Goal: Task Accomplishment & Management: Manage account settings

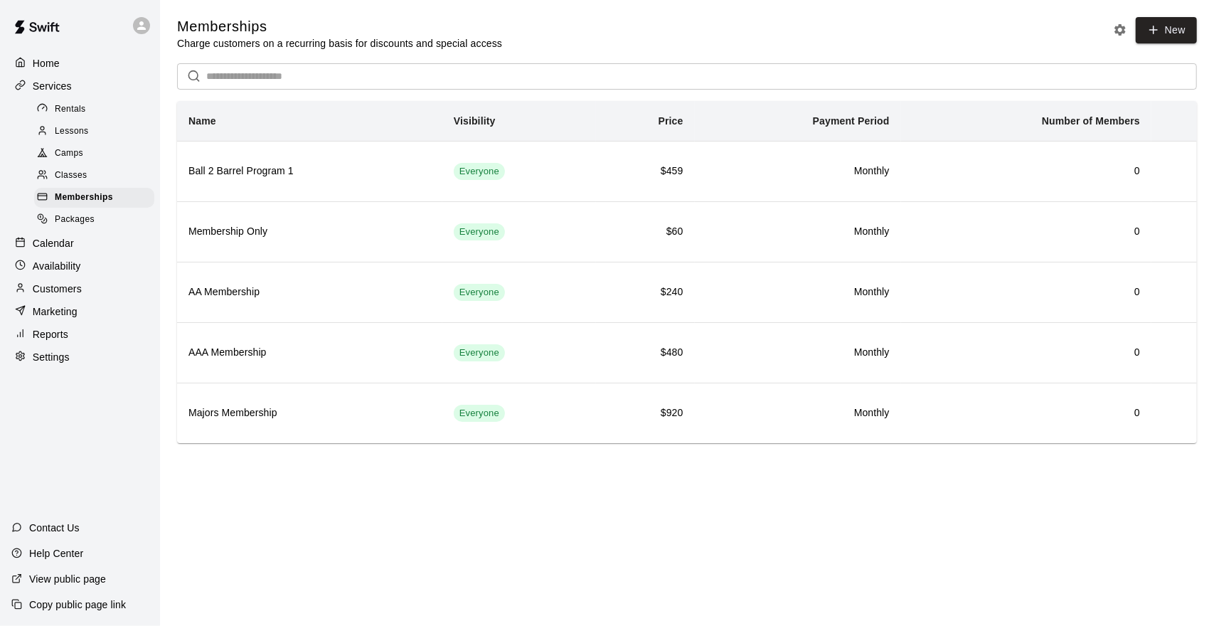
click at [85, 134] on span "Lessons" at bounding box center [72, 131] width 34 height 14
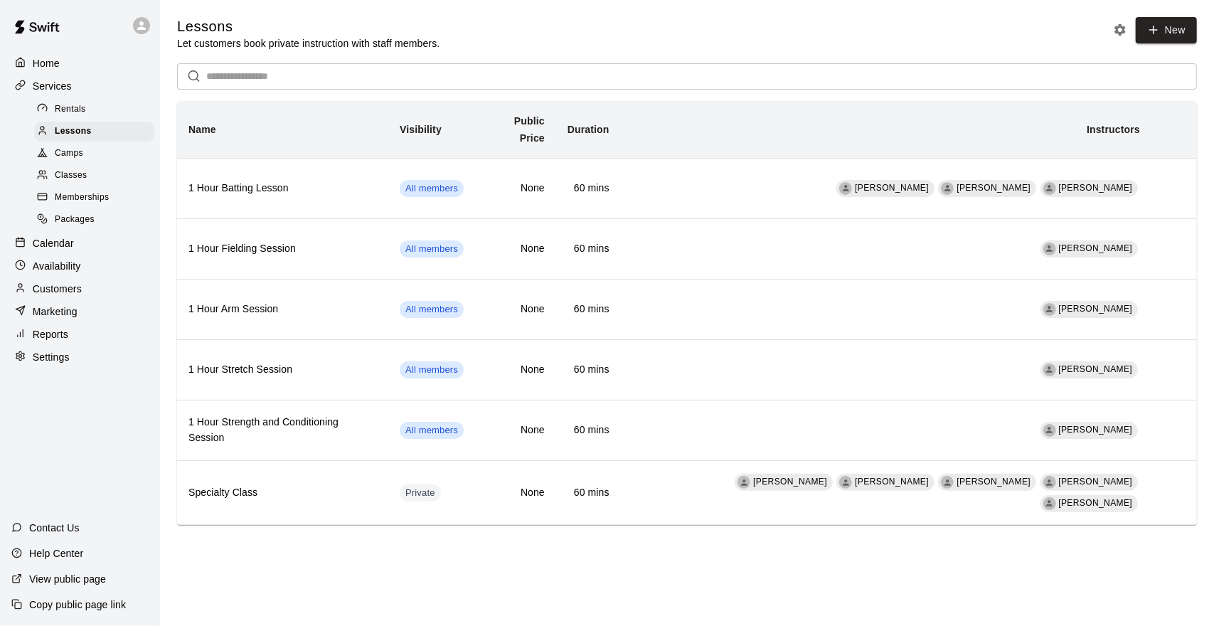
click at [106, 181] on div "Classes" at bounding box center [94, 176] width 120 height 20
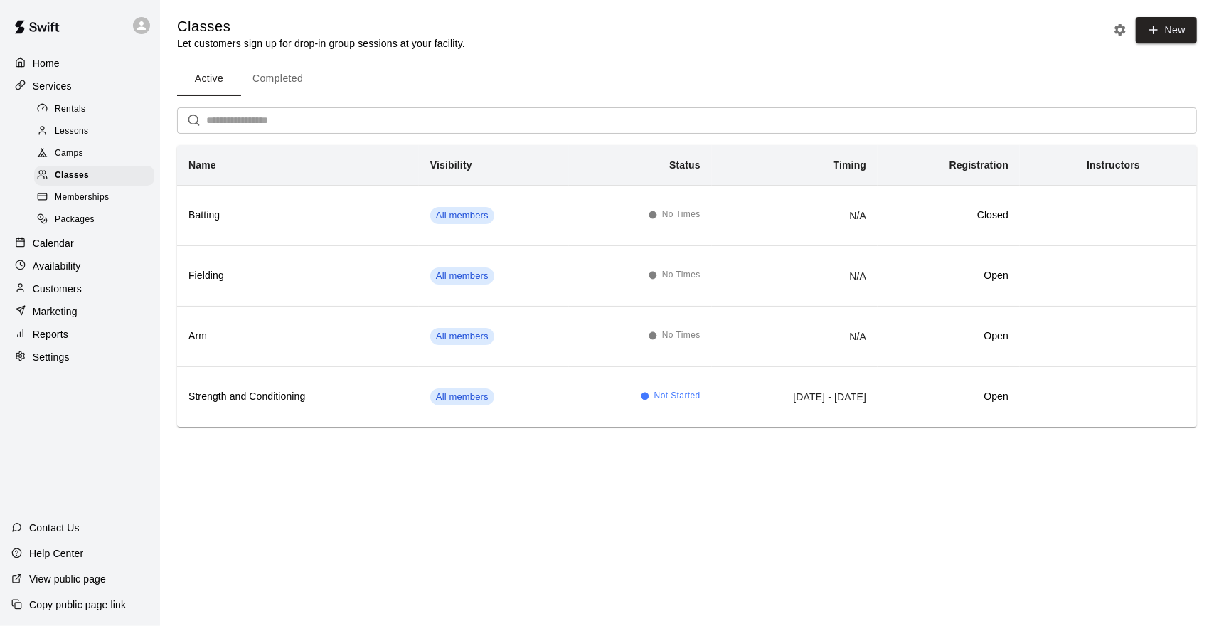
click at [94, 205] on span "Memberships" at bounding box center [82, 198] width 54 height 14
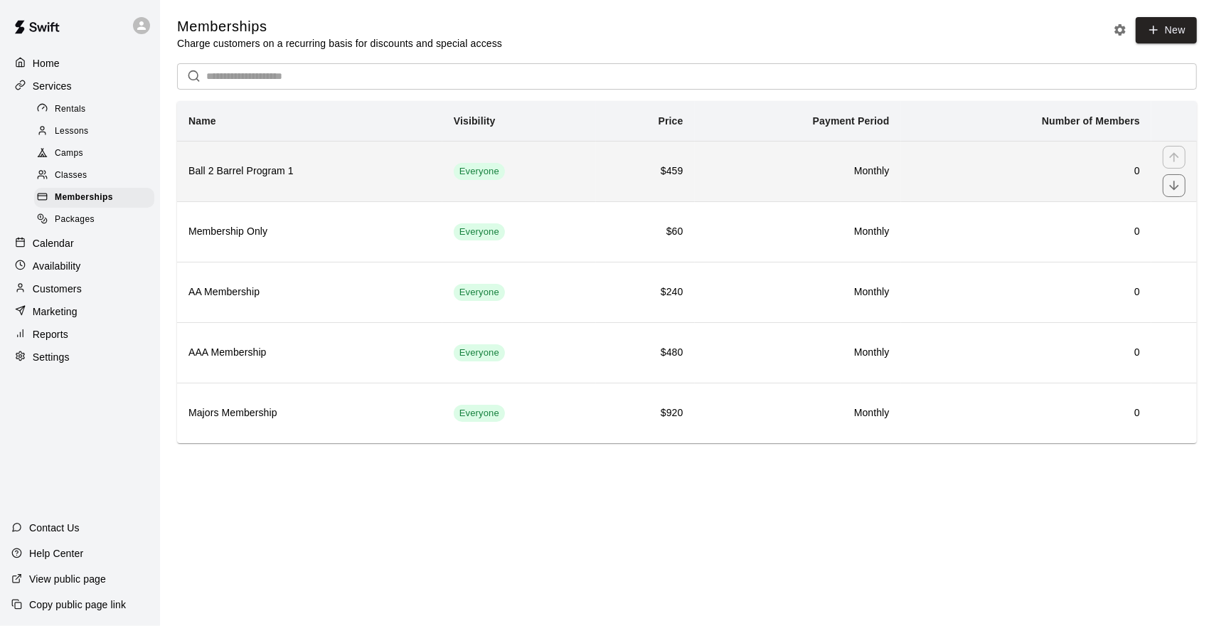
click at [312, 176] on h6 "Ball 2 Barrel Program 1" at bounding box center [310, 172] width 243 height 16
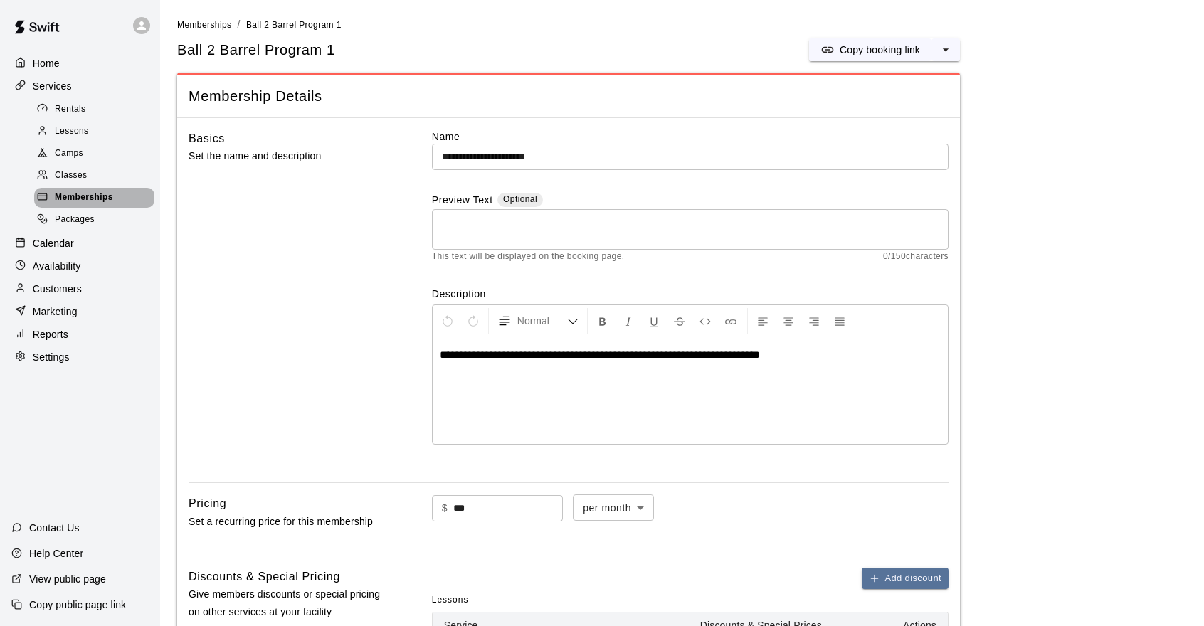
click at [100, 205] on span "Memberships" at bounding box center [84, 198] width 58 height 14
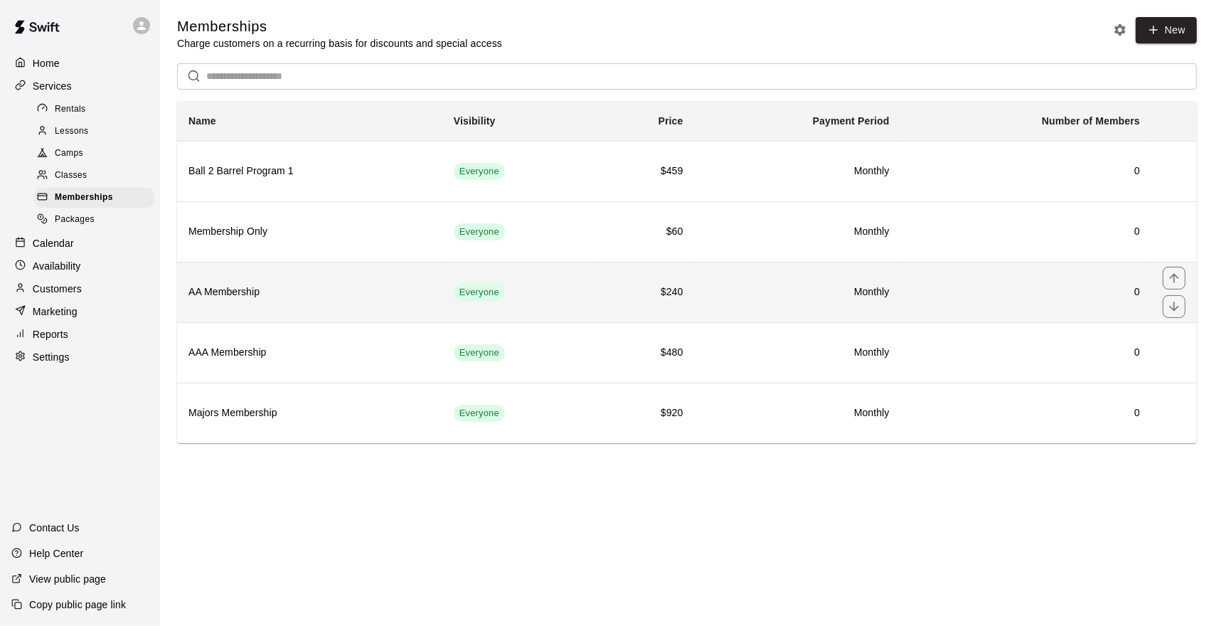
click at [286, 291] on h6 "AA Membership" at bounding box center [310, 293] width 243 height 16
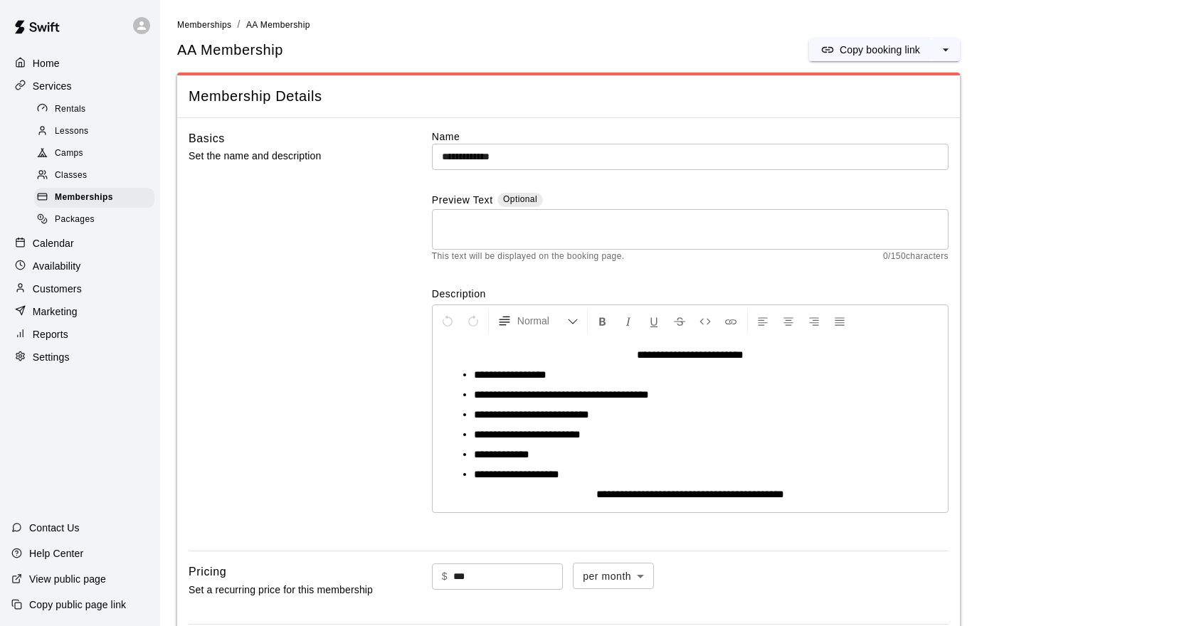
scroll to position [213, 0]
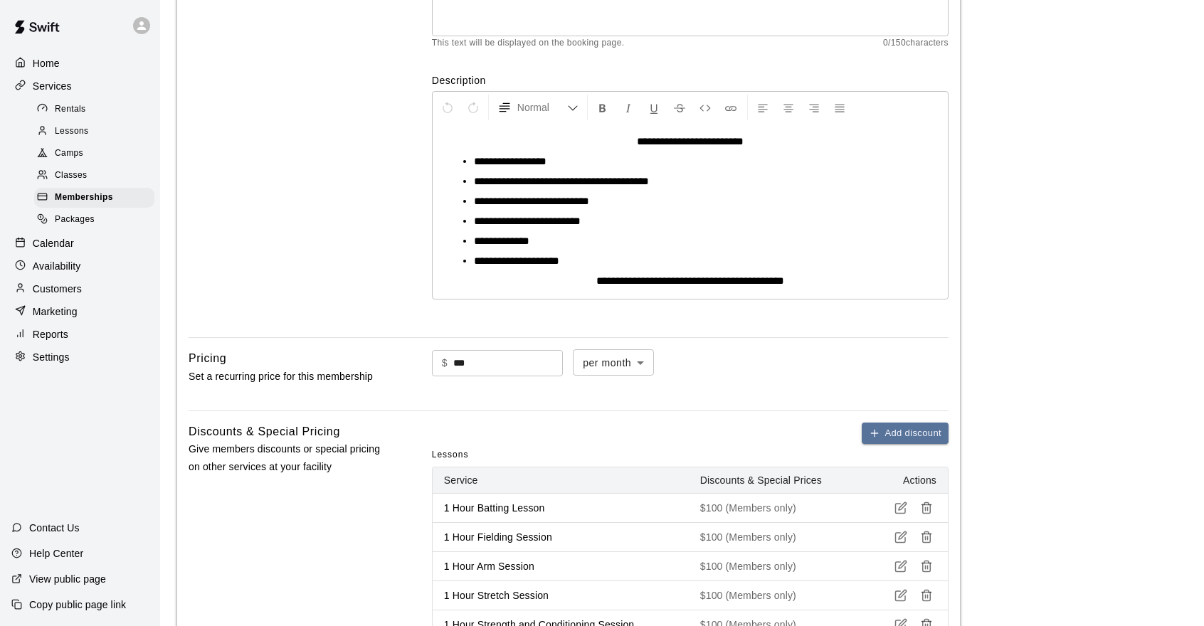
click at [649, 184] on span "**********" at bounding box center [561, 181] width 175 height 11
click at [78, 135] on span "Lessons" at bounding box center [72, 131] width 34 height 14
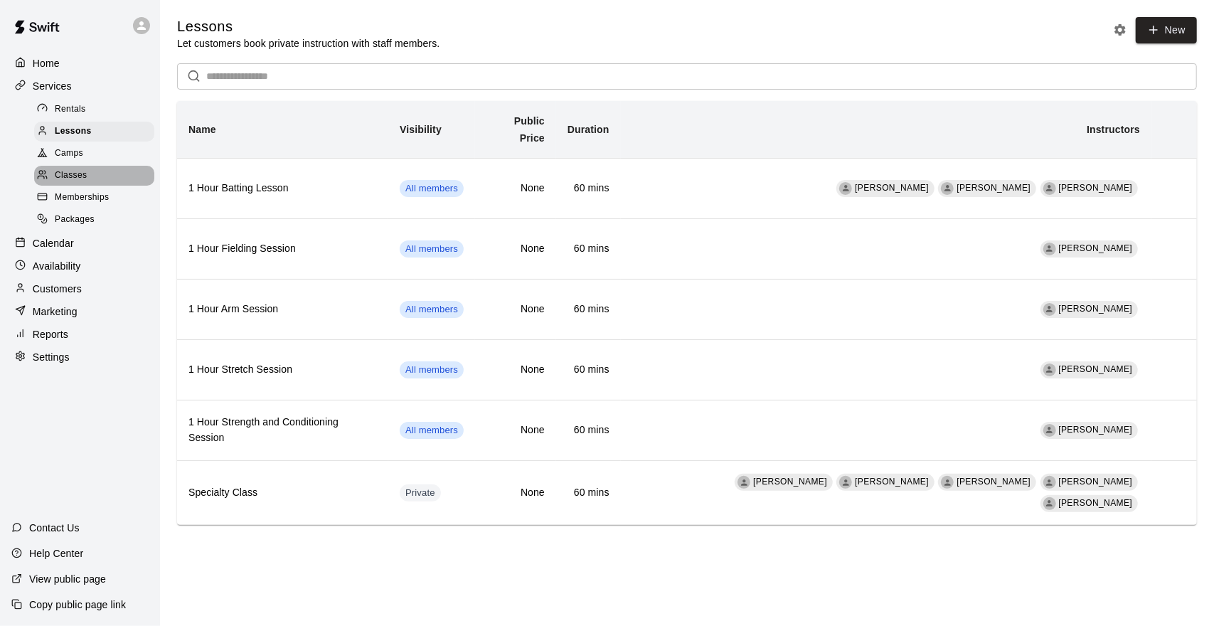
click at [105, 181] on div "Classes" at bounding box center [94, 176] width 120 height 20
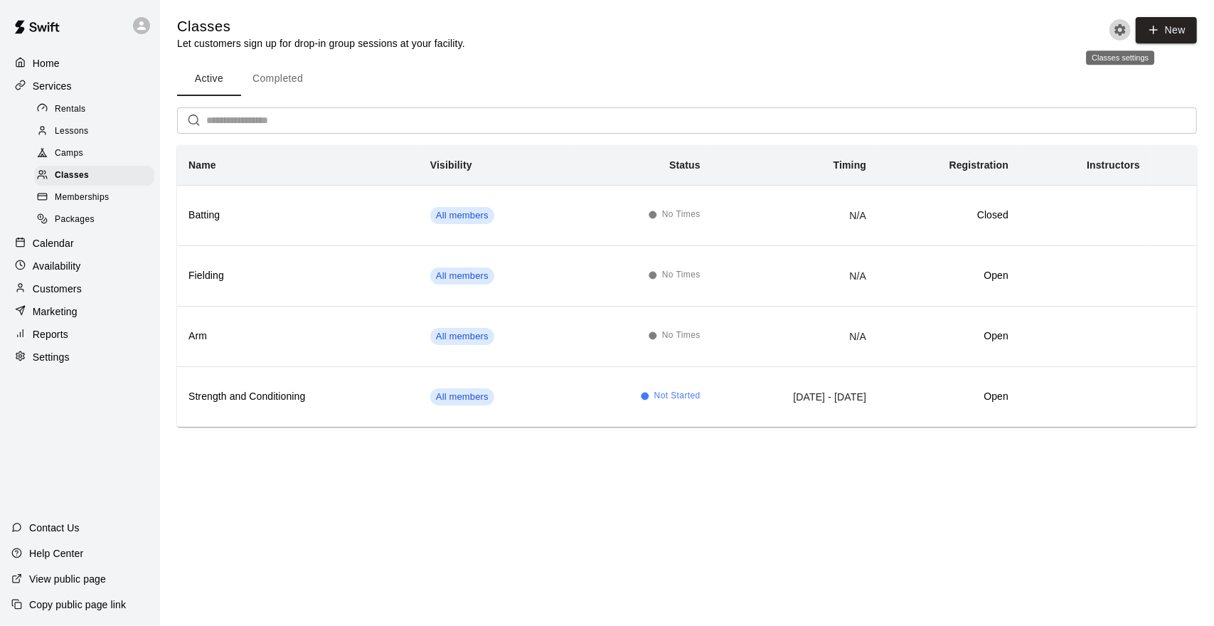
click at [1124, 26] on icon "Classes settings" at bounding box center [1120, 30] width 14 height 14
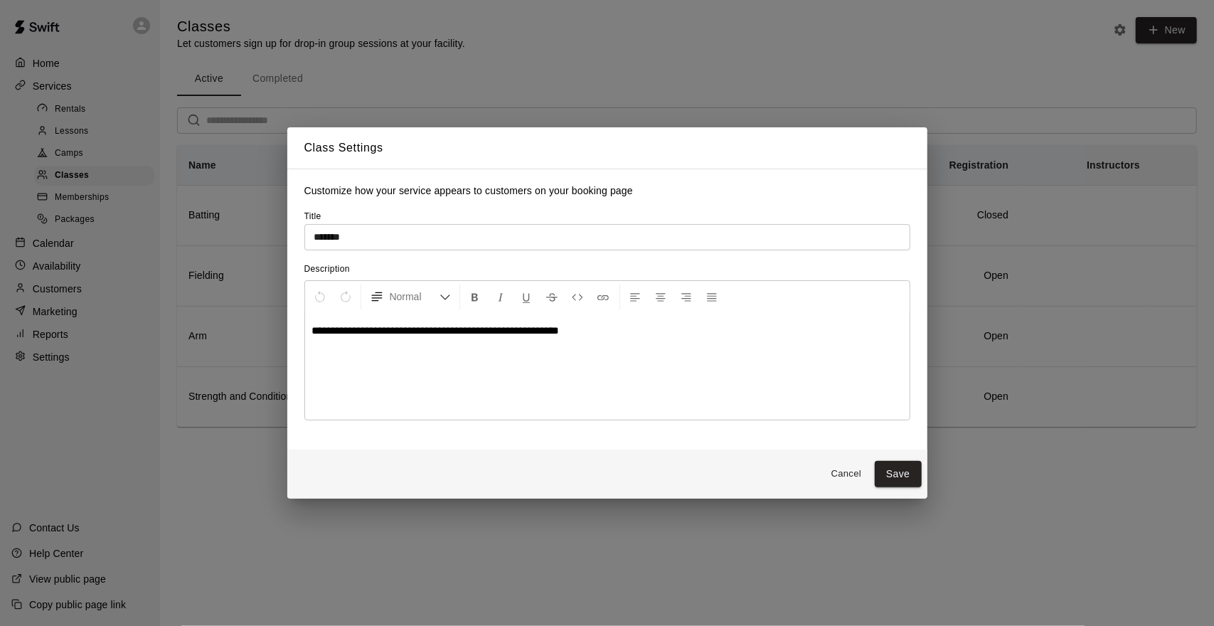
click at [855, 477] on button "Cancel" at bounding box center [847, 474] width 46 height 22
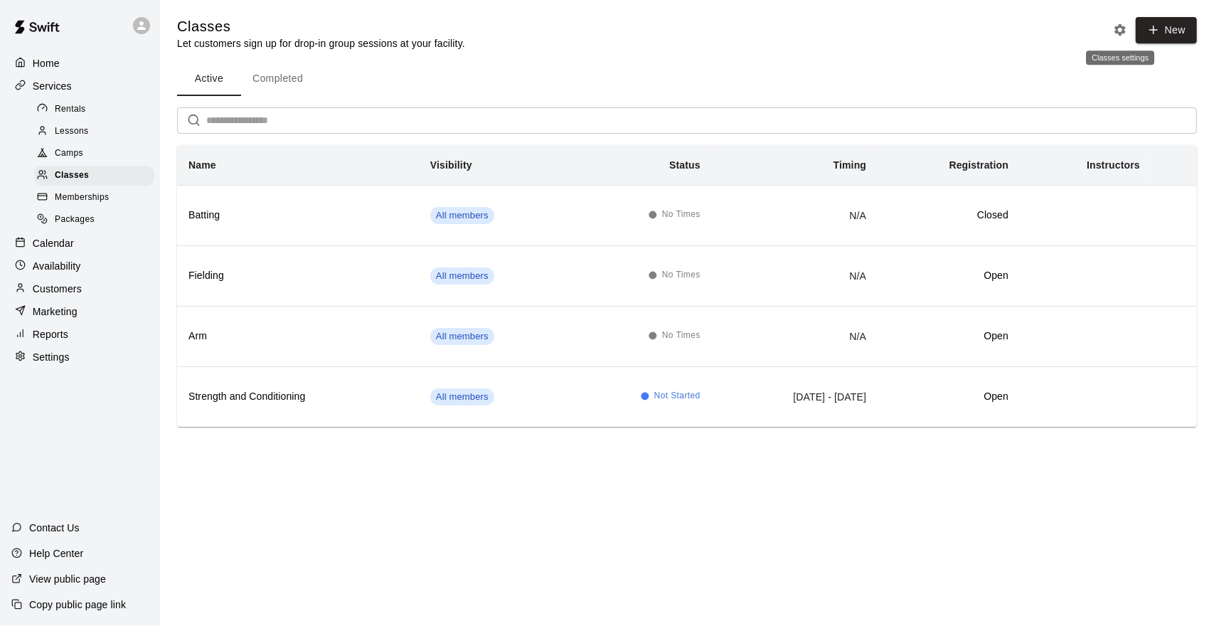
click at [1123, 26] on icon "Classes settings" at bounding box center [1120, 29] width 11 height 11
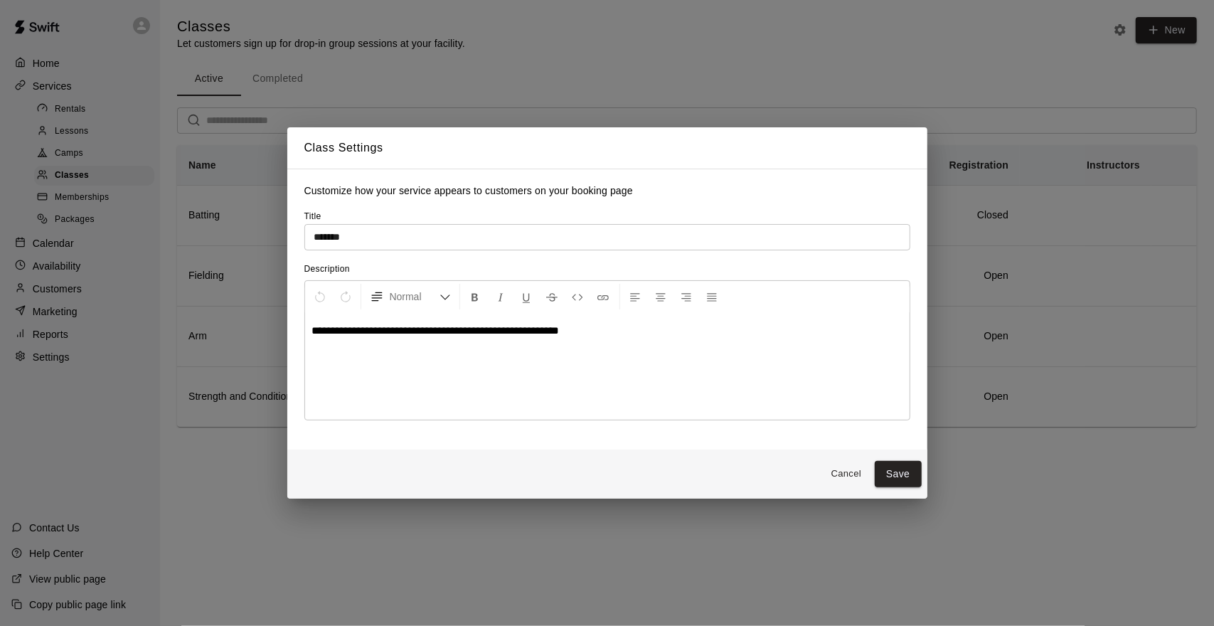
click at [847, 33] on div "**********" at bounding box center [607, 313] width 1214 height 626
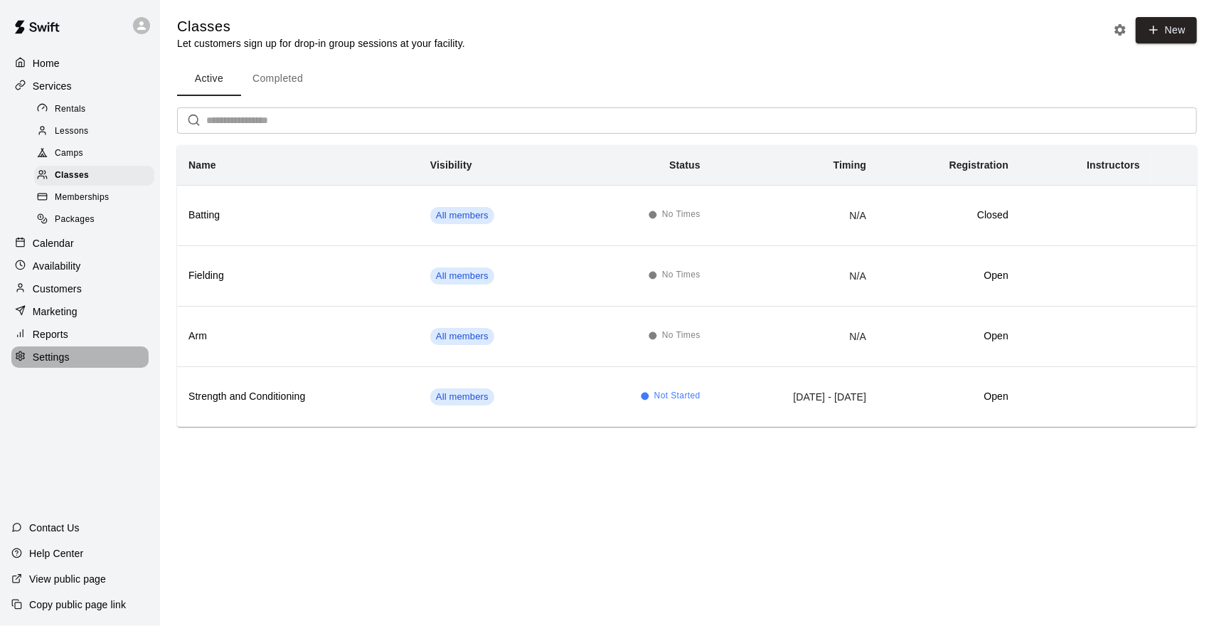
click at [55, 364] on p "Settings" at bounding box center [51, 357] width 37 height 14
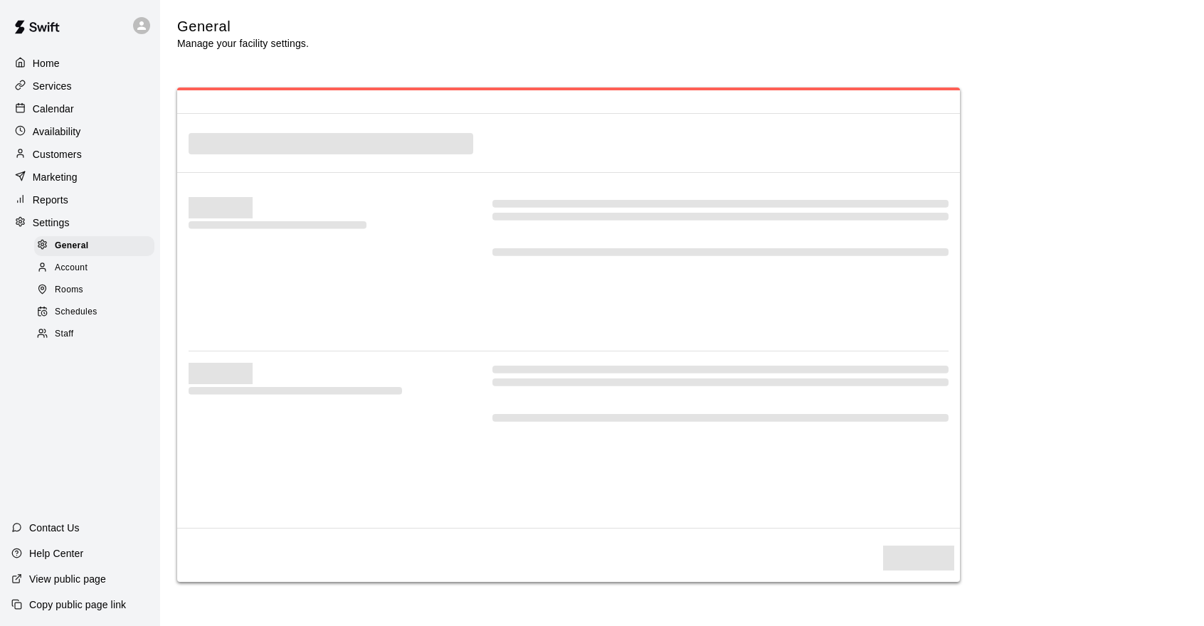
select select "**"
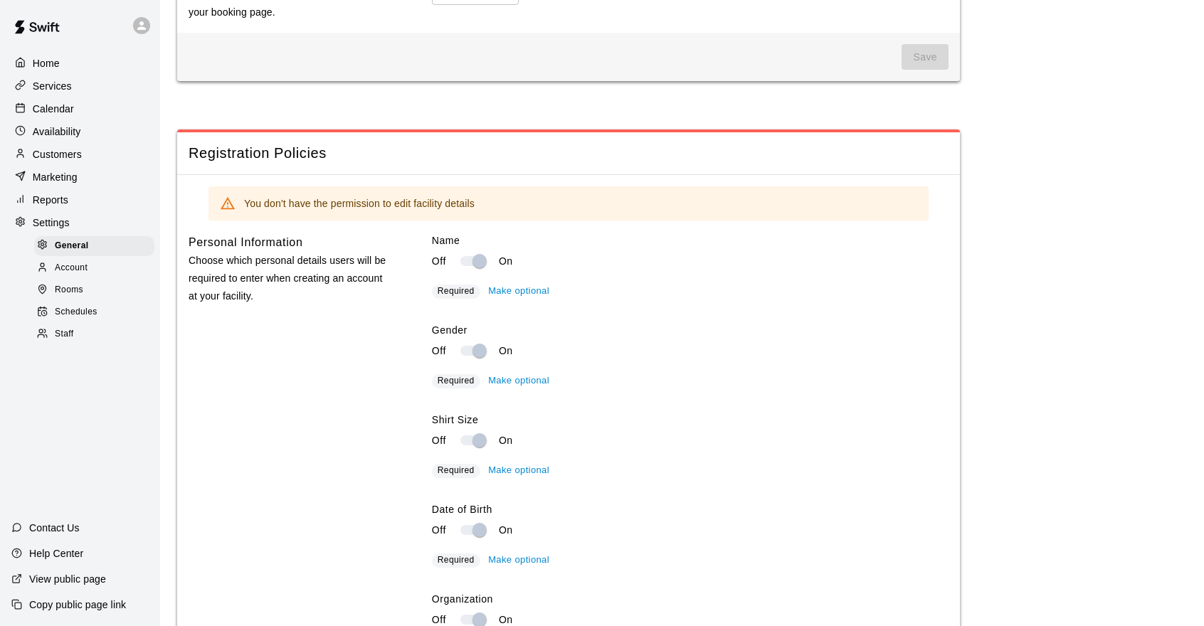
scroll to position [1707, 0]
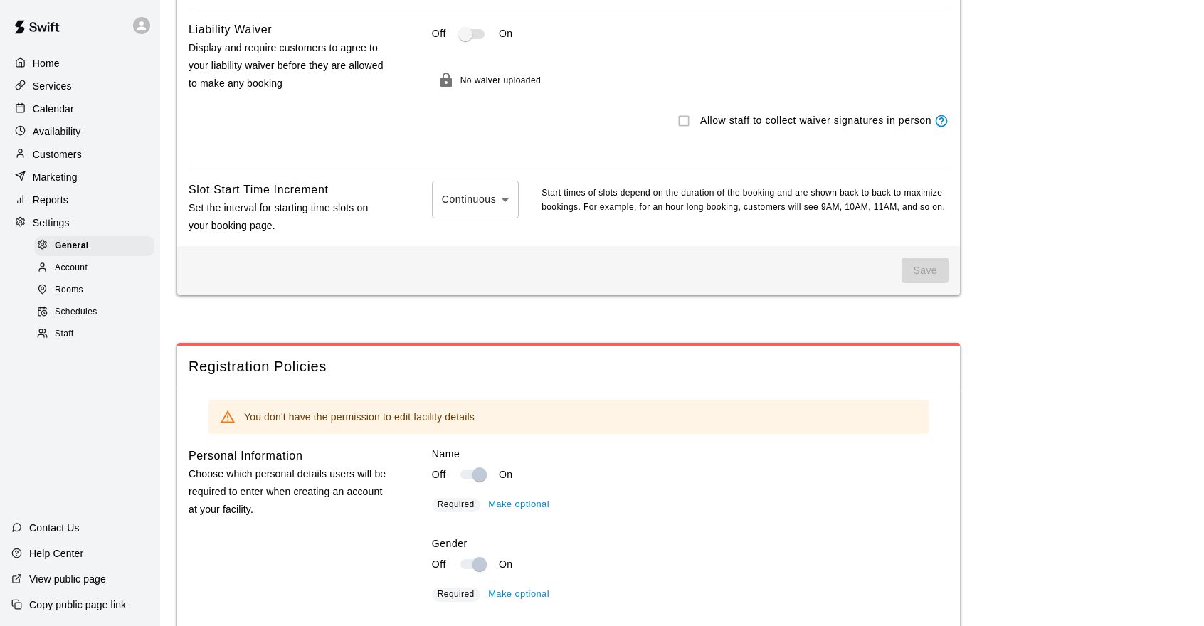
click at [465, 39] on span at bounding box center [472, 34] width 24 height 10
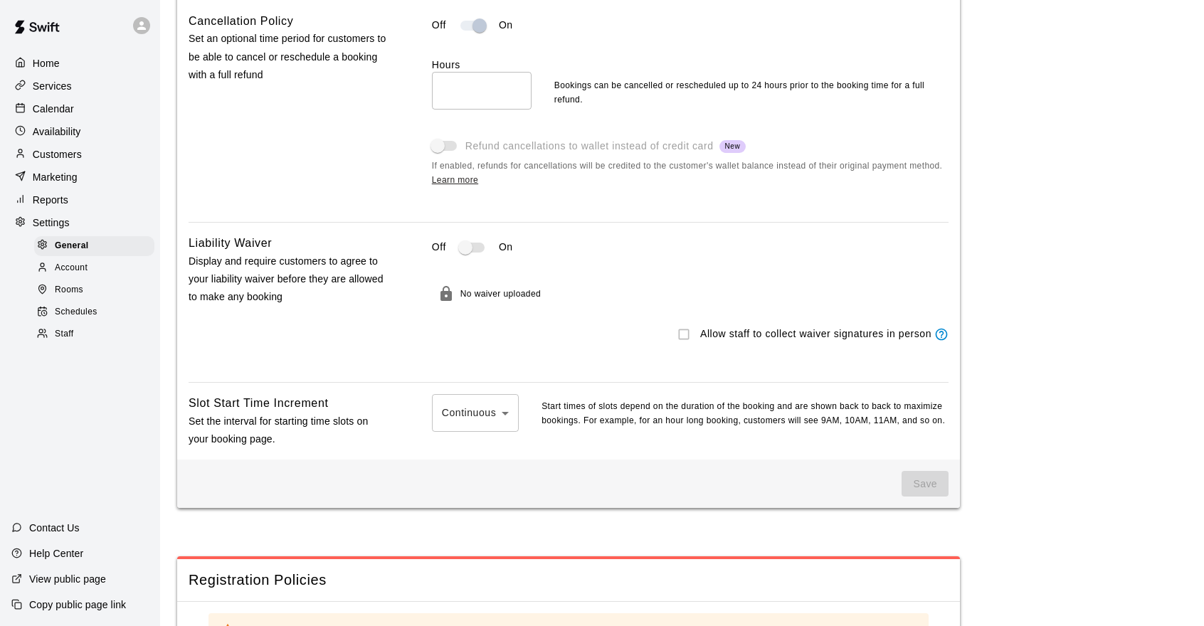
scroll to position [1494, 0]
click at [470, 253] on span at bounding box center [472, 248] width 24 height 10
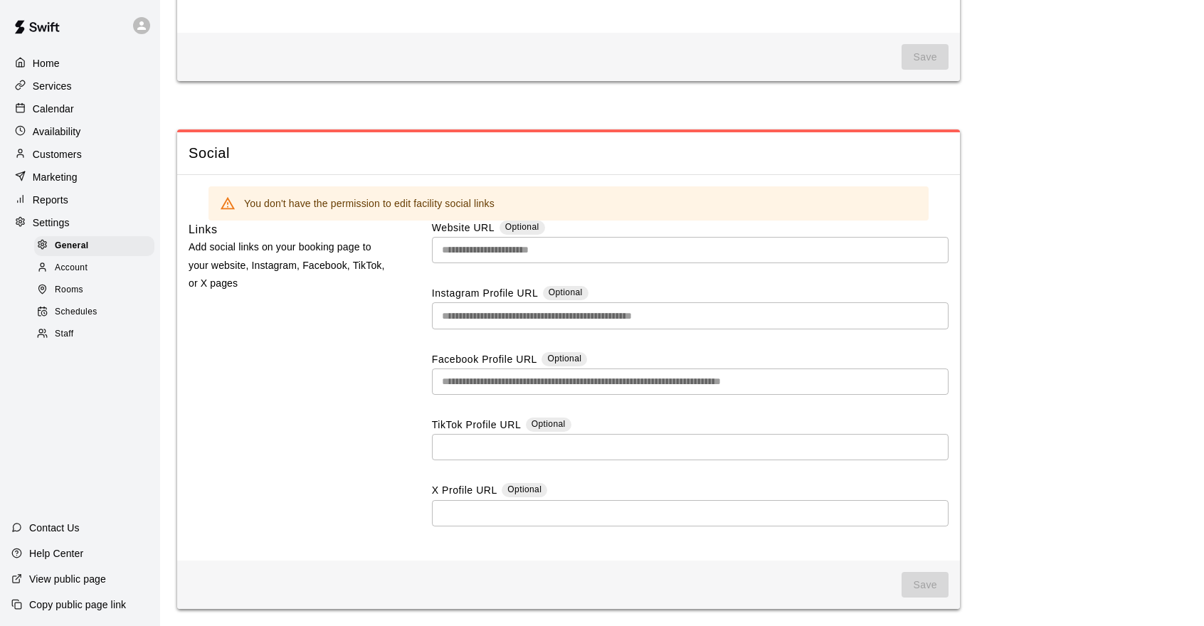
scroll to position [3918, 0]
click at [118, 300] on div "Rooms" at bounding box center [94, 290] width 120 height 20
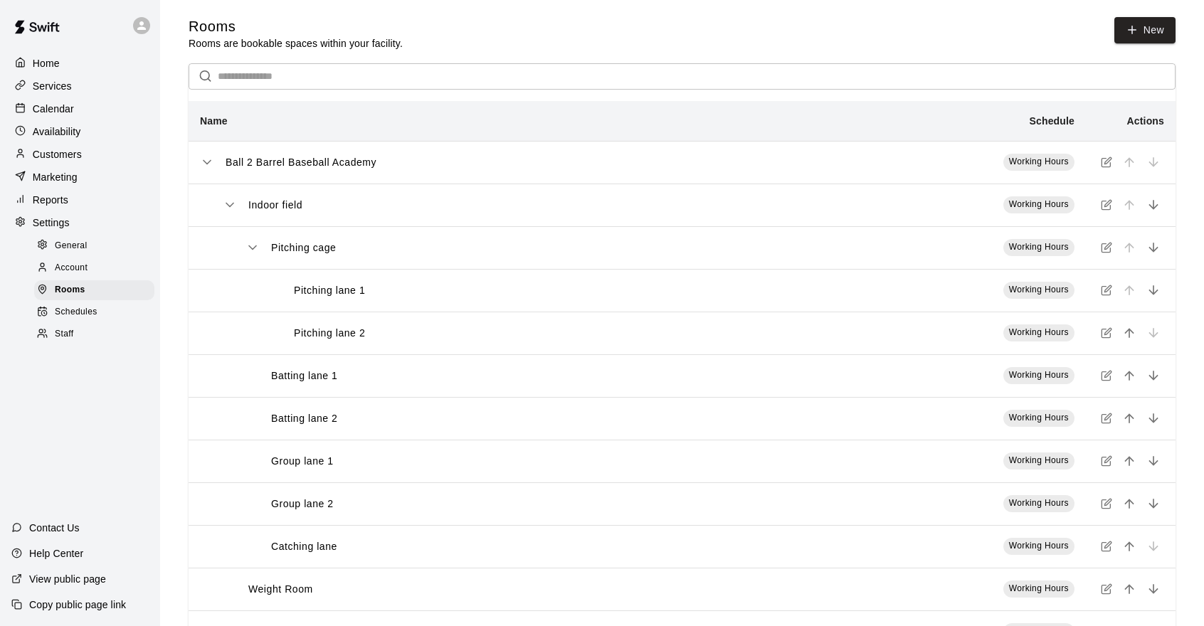
click at [121, 278] on div "Account" at bounding box center [94, 268] width 120 height 20
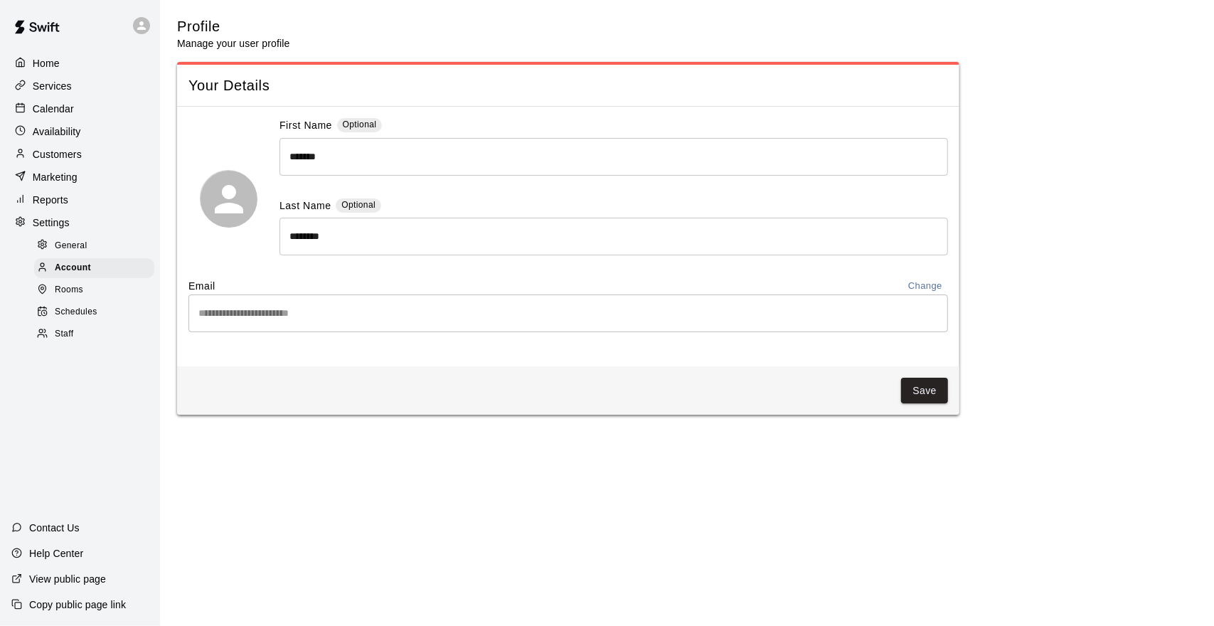
click at [309, 240] on input "********" at bounding box center [614, 237] width 669 height 38
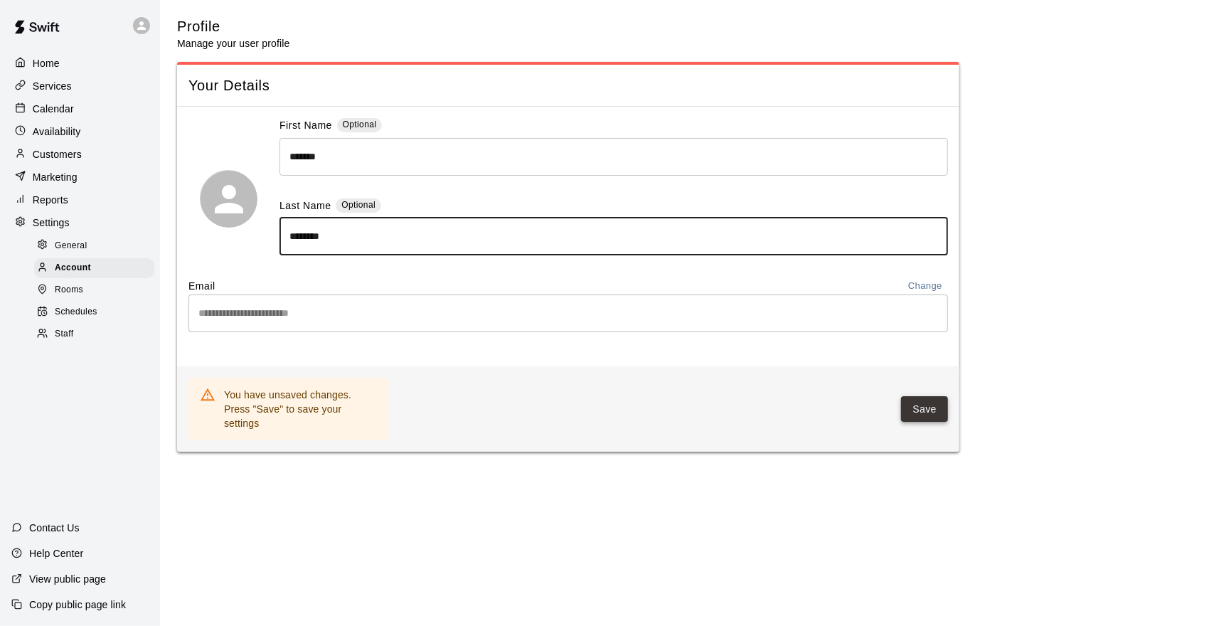
type input "********"
click at [928, 415] on button "Save" at bounding box center [924, 409] width 47 height 26
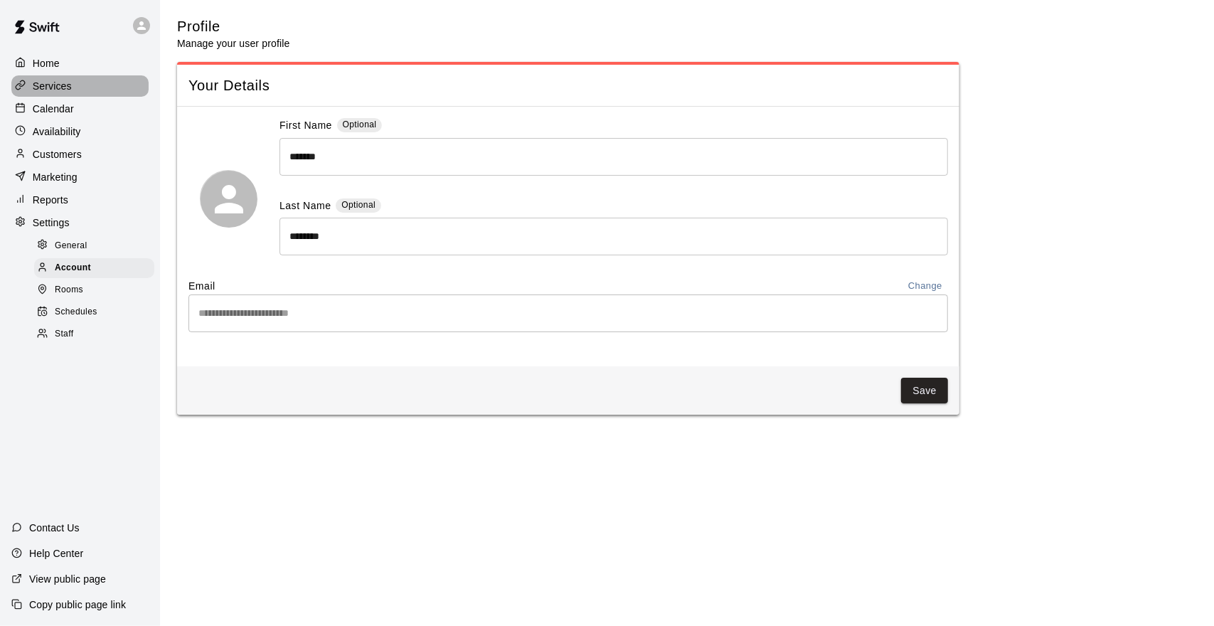
click at [66, 83] on p "Services" at bounding box center [52, 86] width 39 height 14
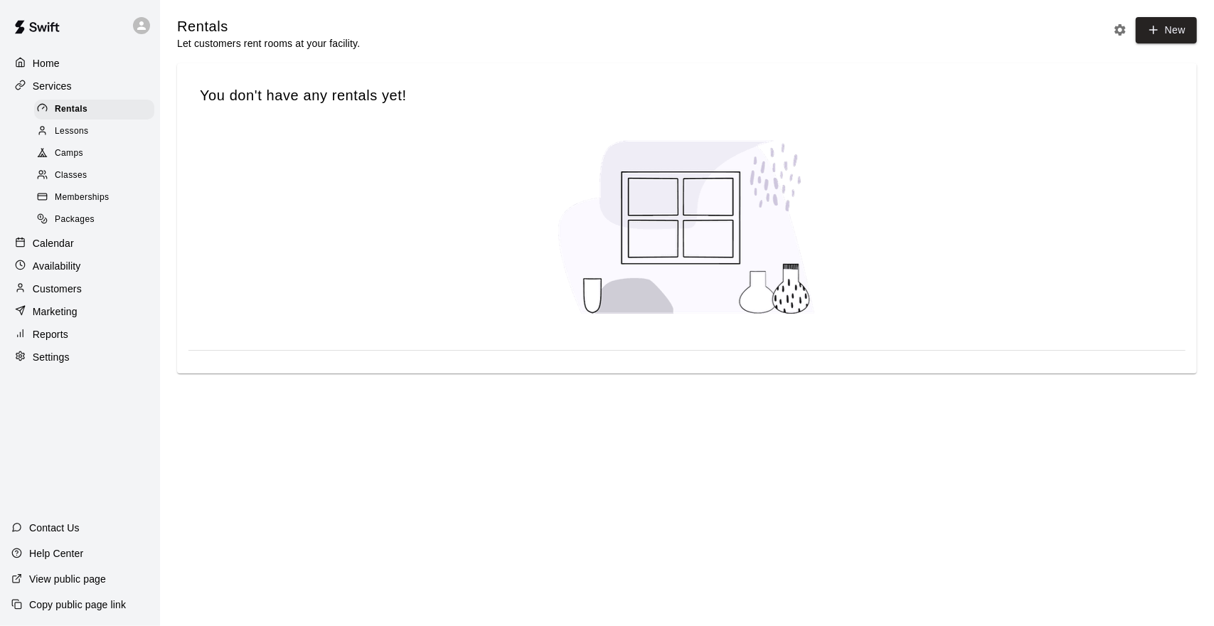
click at [86, 181] on span "Classes" at bounding box center [71, 176] width 32 height 14
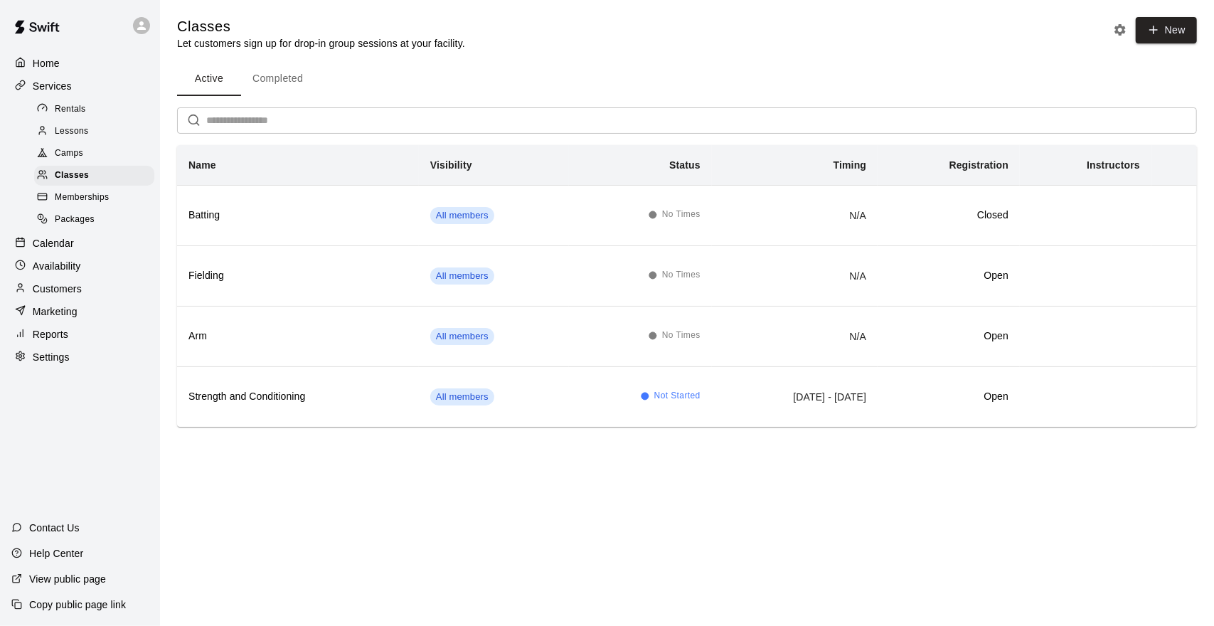
click at [1123, 36] on icon "Classes settings" at bounding box center [1120, 30] width 14 height 14
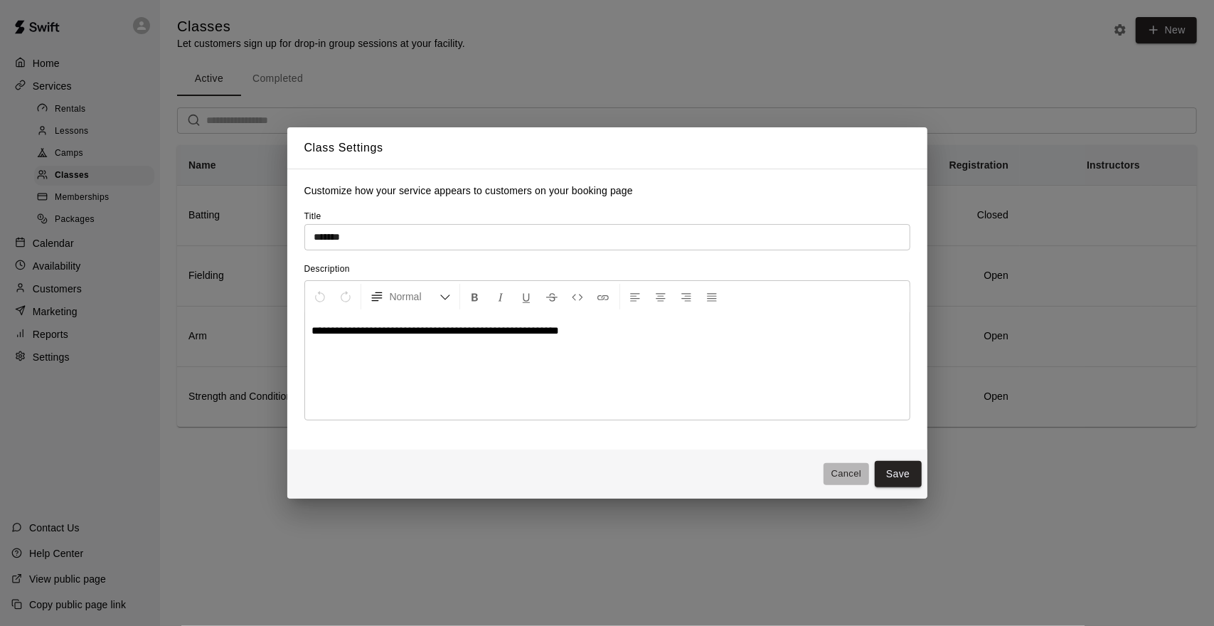
click at [844, 476] on button "Cancel" at bounding box center [847, 474] width 46 height 22
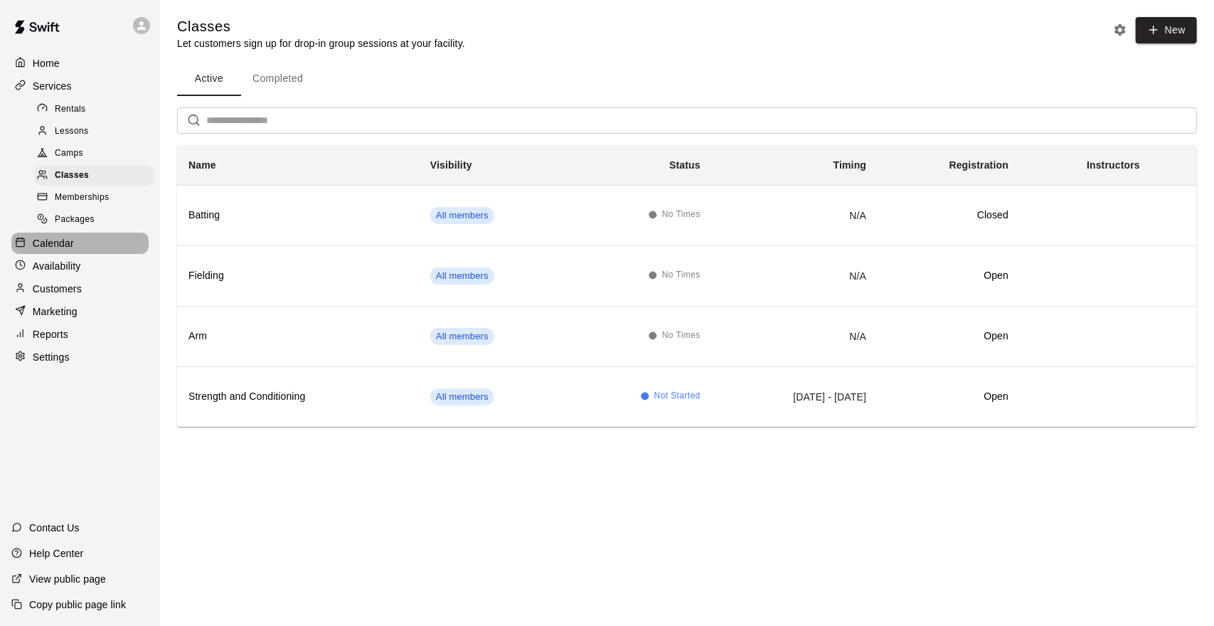
click at [86, 253] on div "Calendar" at bounding box center [79, 243] width 137 height 21
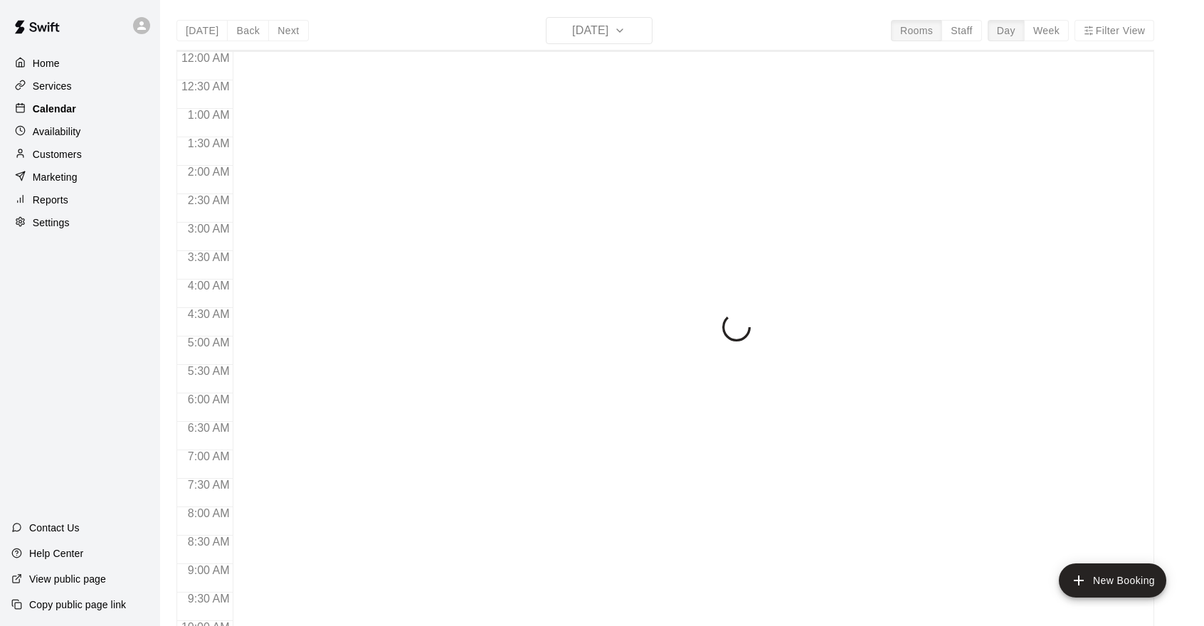
scroll to position [581, 0]
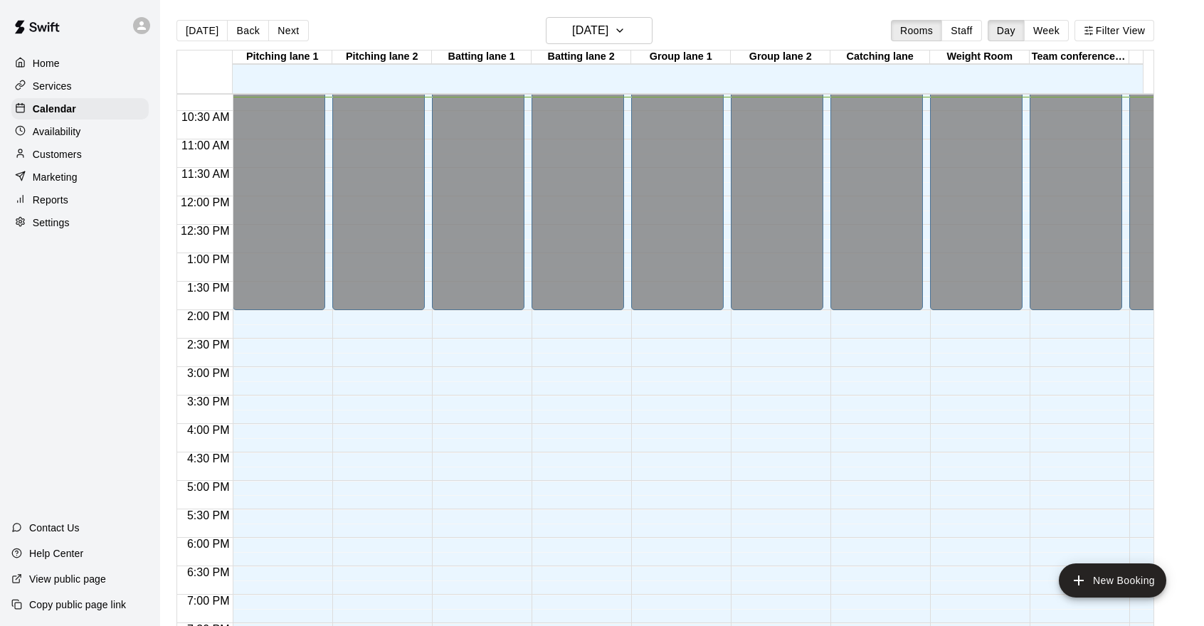
click at [60, 74] on div "Home" at bounding box center [79, 63] width 137 height 21
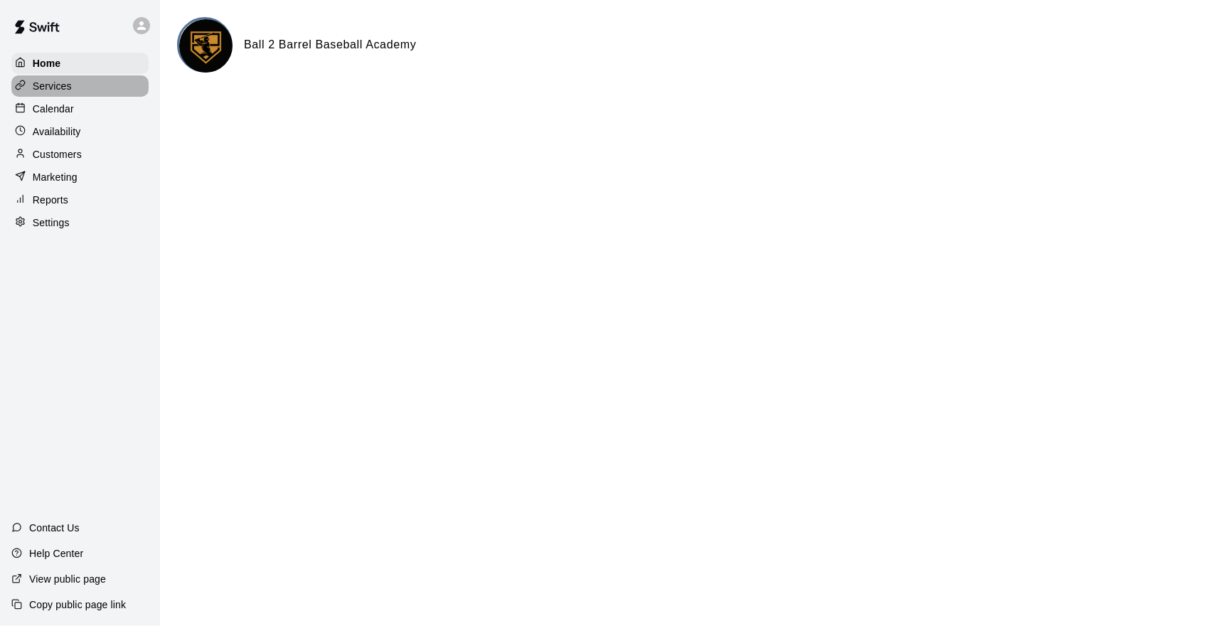
click at [67, 89] on p "Services" at bounding box center [52, 86] width 39 height 14
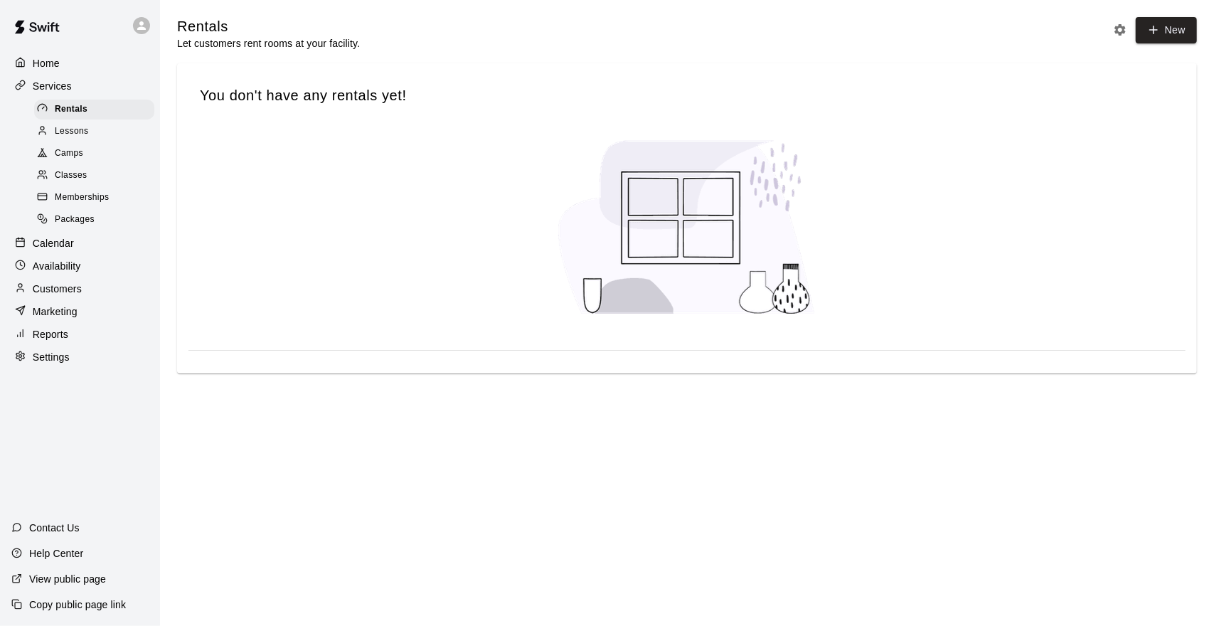
click at [95, 142] on div "Lessons" at bounding box center [94, 132] width 120 height 20
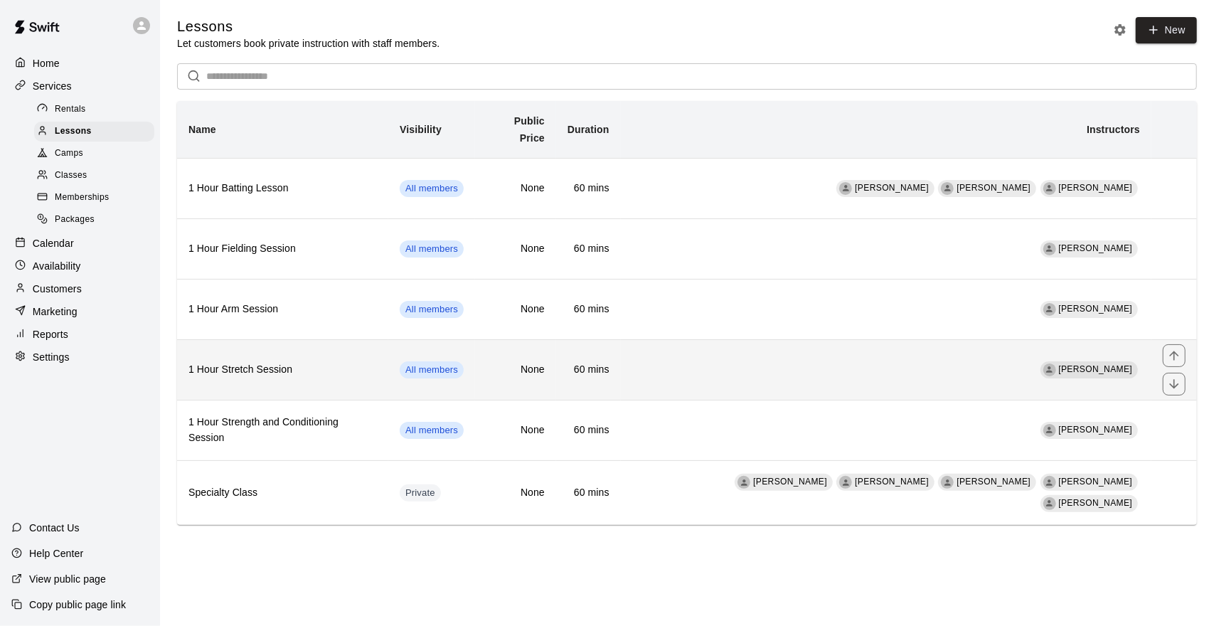
click at [320, 362] on h6 "1 Hour Stretch Session" at bounding box center [283, 370] width 189 height 16
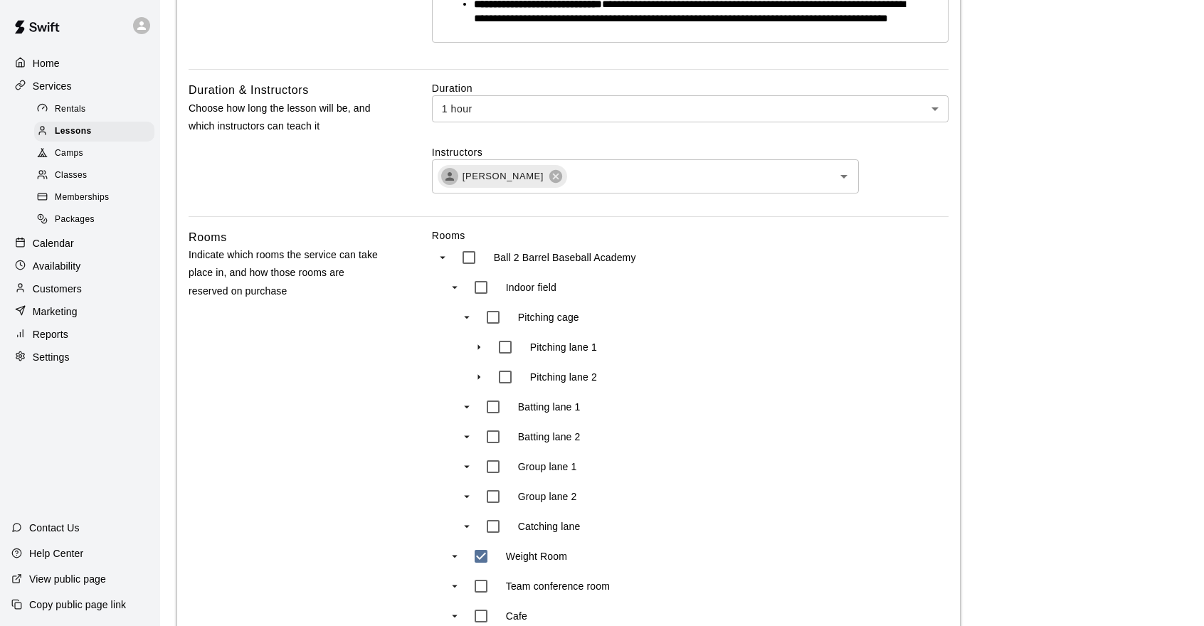
scroll to position [640, 0]
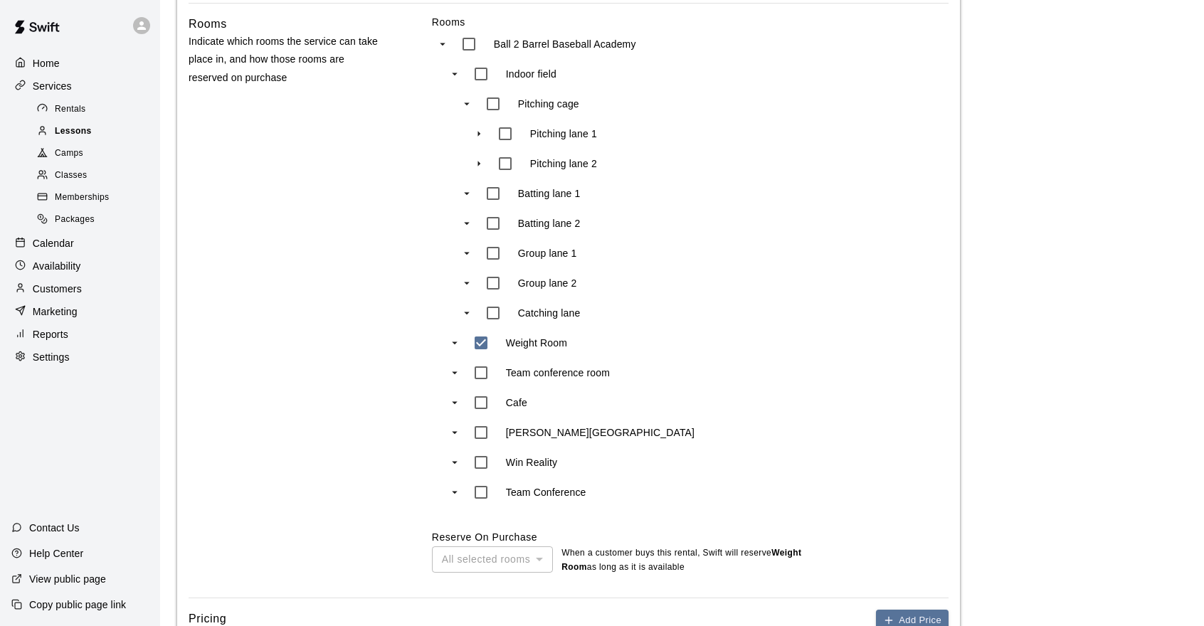
click at [95, 136] on div "Lessons" at bounding box center [94, 132] width 120 height 20
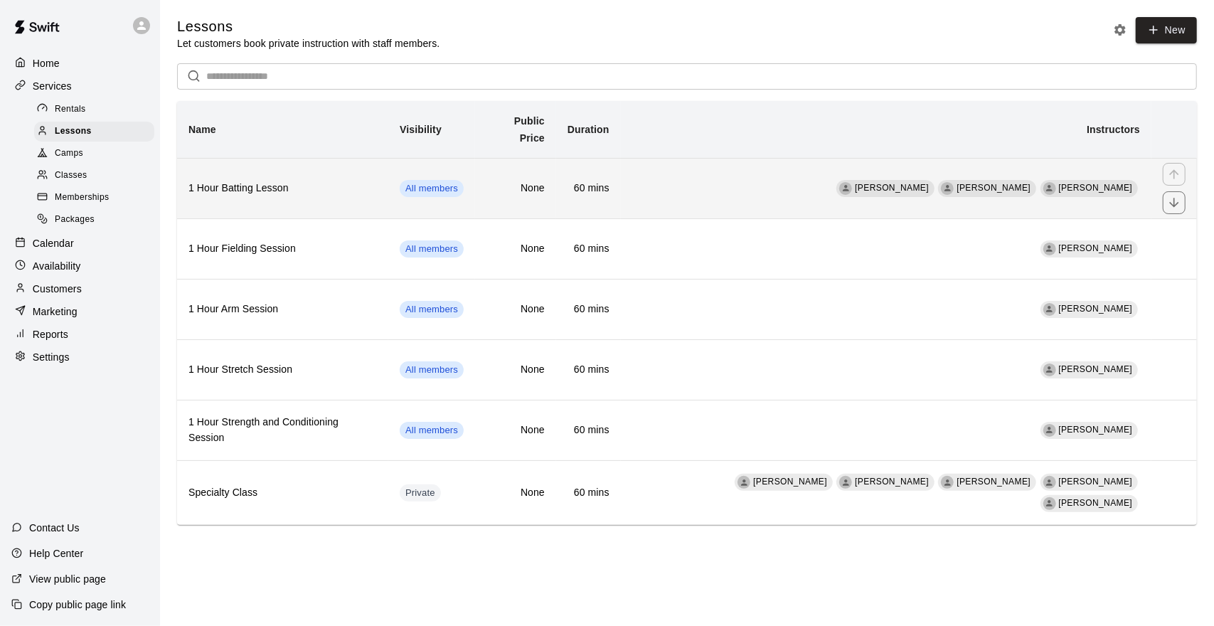
click at [312, 189] on th "1 Hour Batting Lesson" at bounding box center [282, 188] width 211 height 60
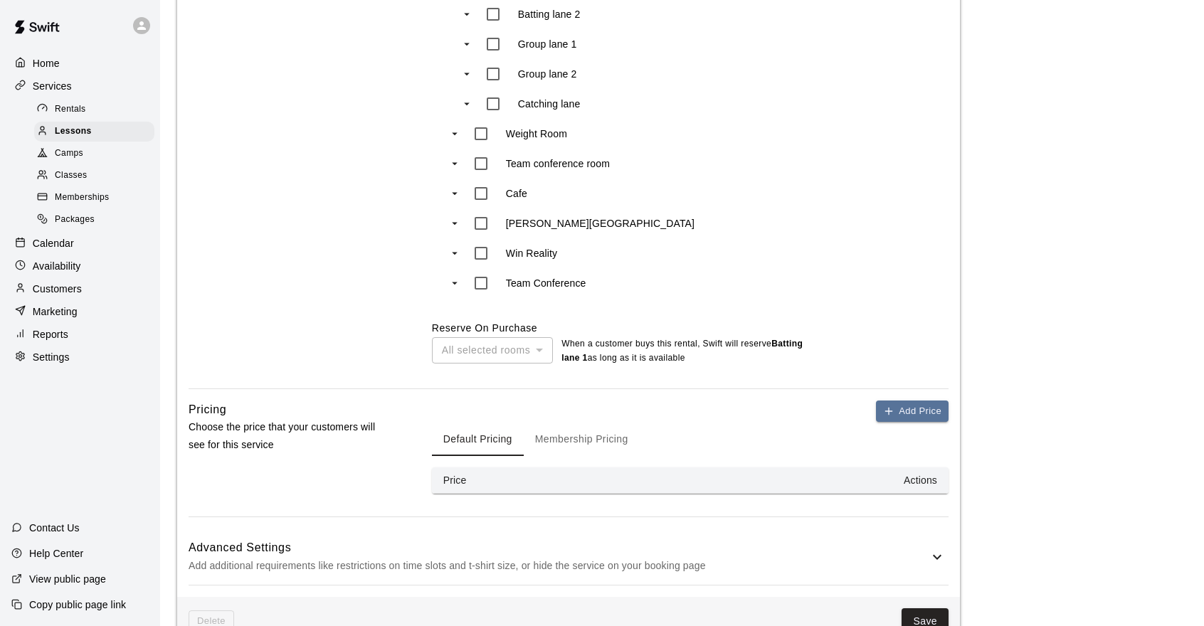
scroll to position [1067, 0]
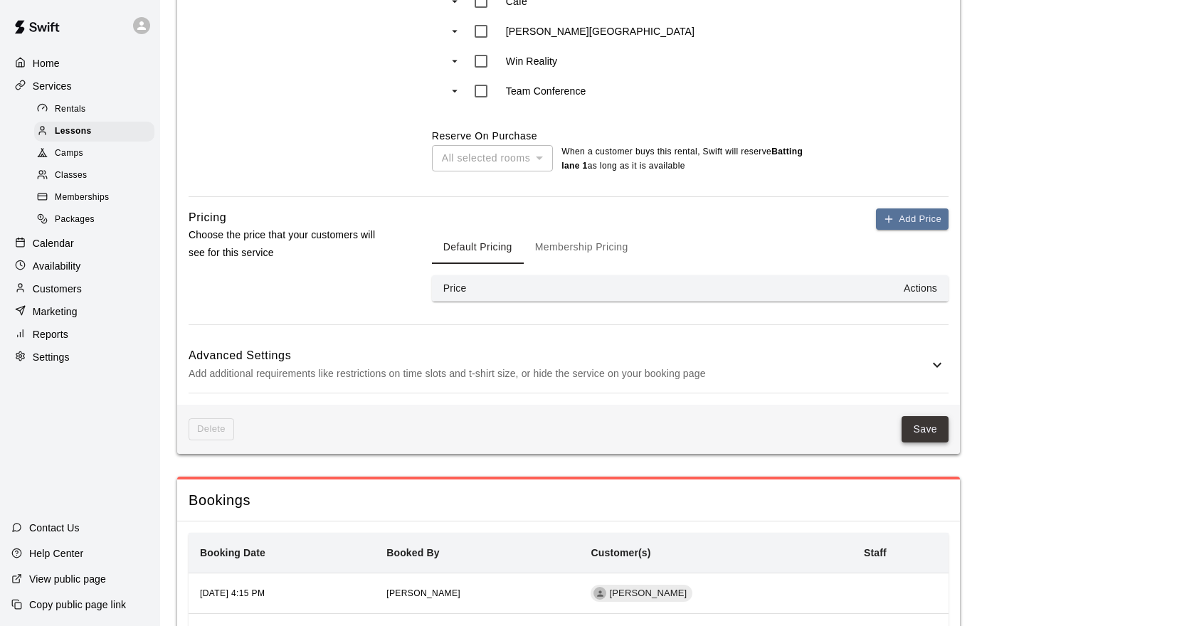
click at [933, 420] on button "Save" at bounding box center [924, 429] width 47 height 26
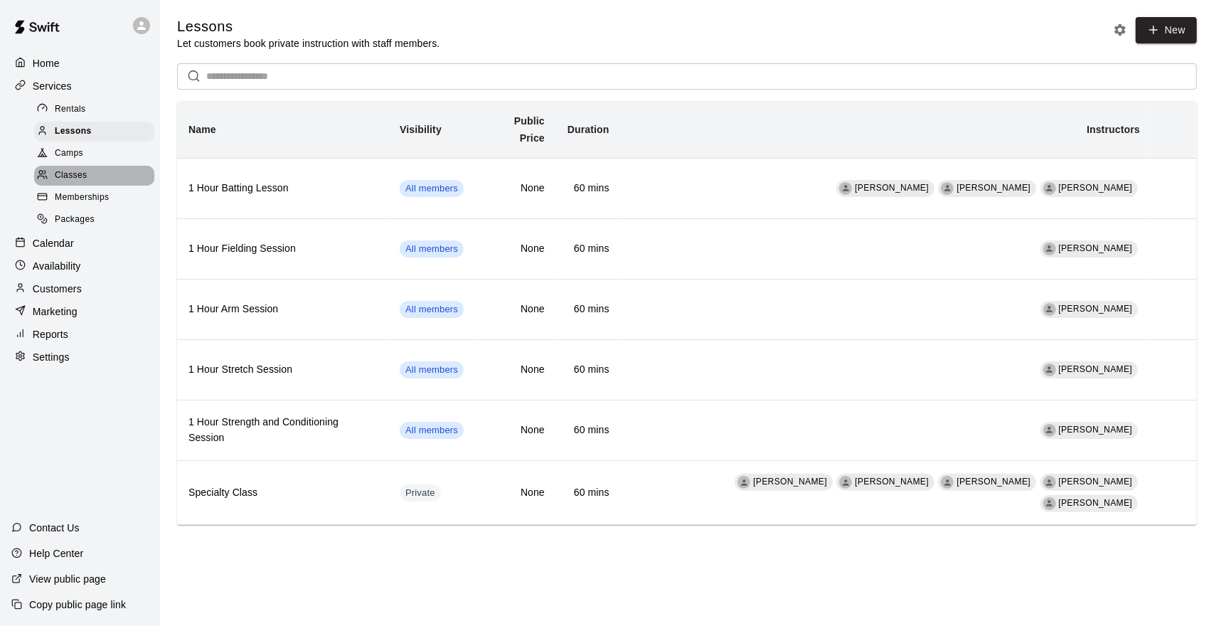
click at [90, 184] on div "Classes" at bounding box center [94, 176] width 120 height 20
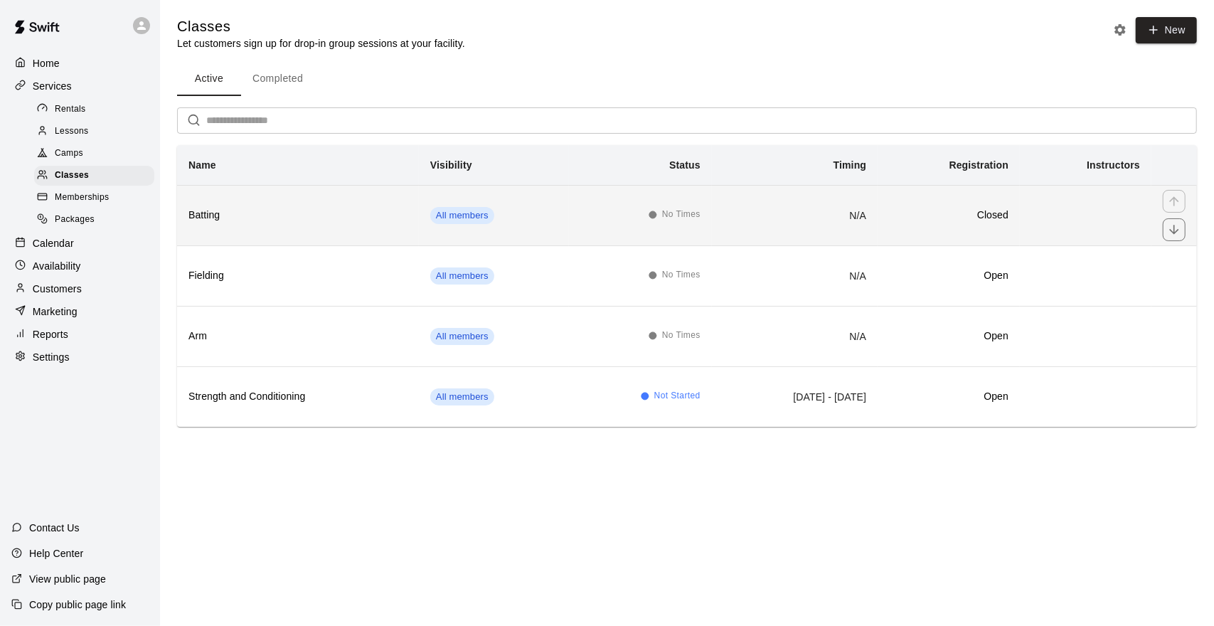
click at [325, 198] on th "Batting" at bounding box center [298, 215] width 242 height 60
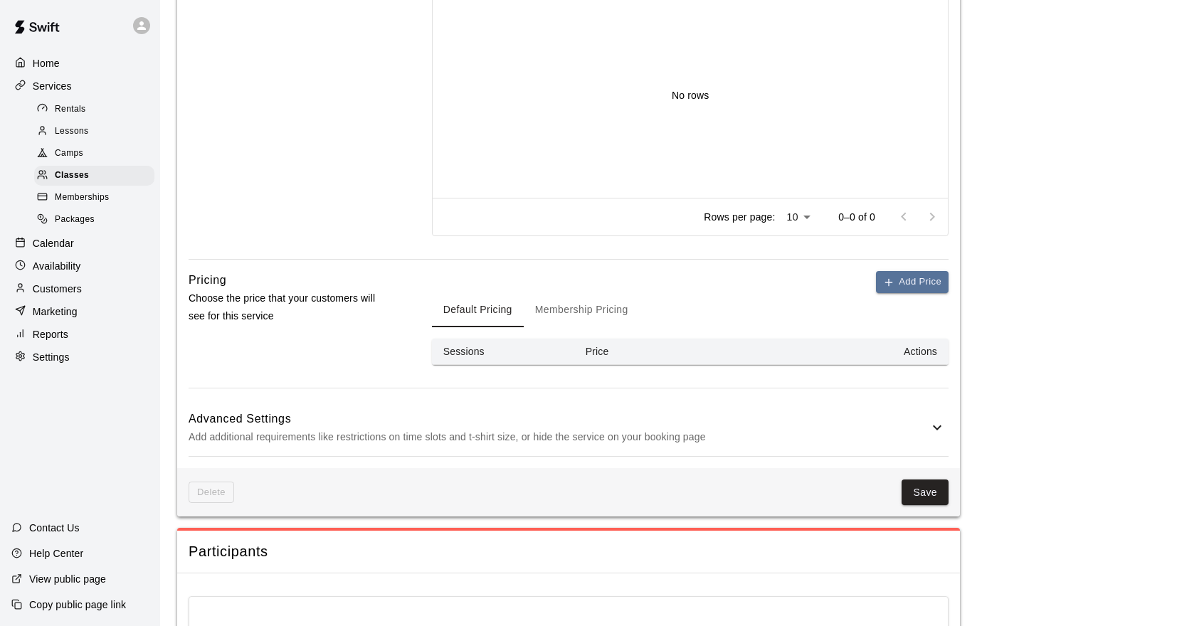
scroll to position [452, 0]
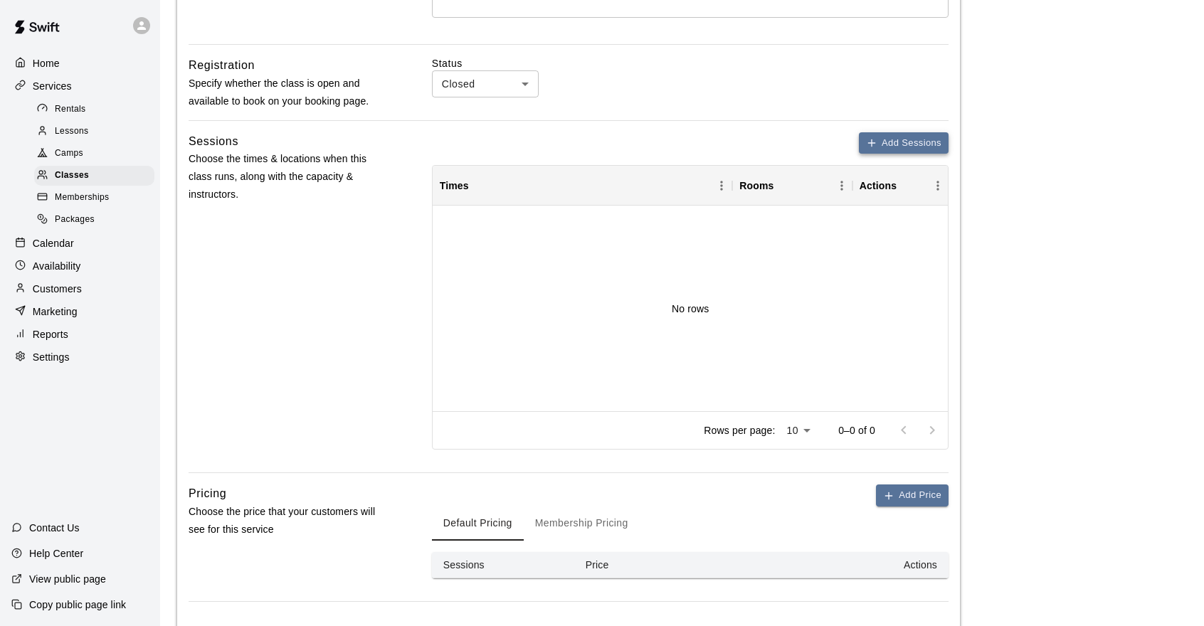
click at [918, 154] on button "Add Sessions" at bounding box center [904, 143] width 90 height 22
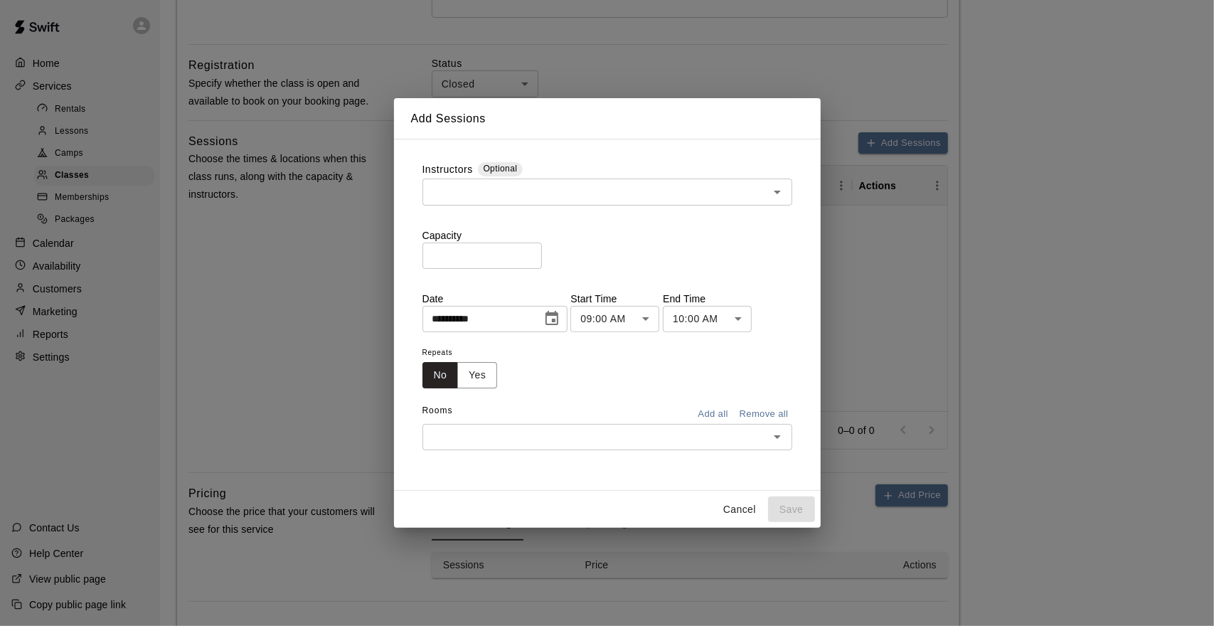
click at [533, 198] on input "text" at bounding box center [596, 192] width 338 height 18
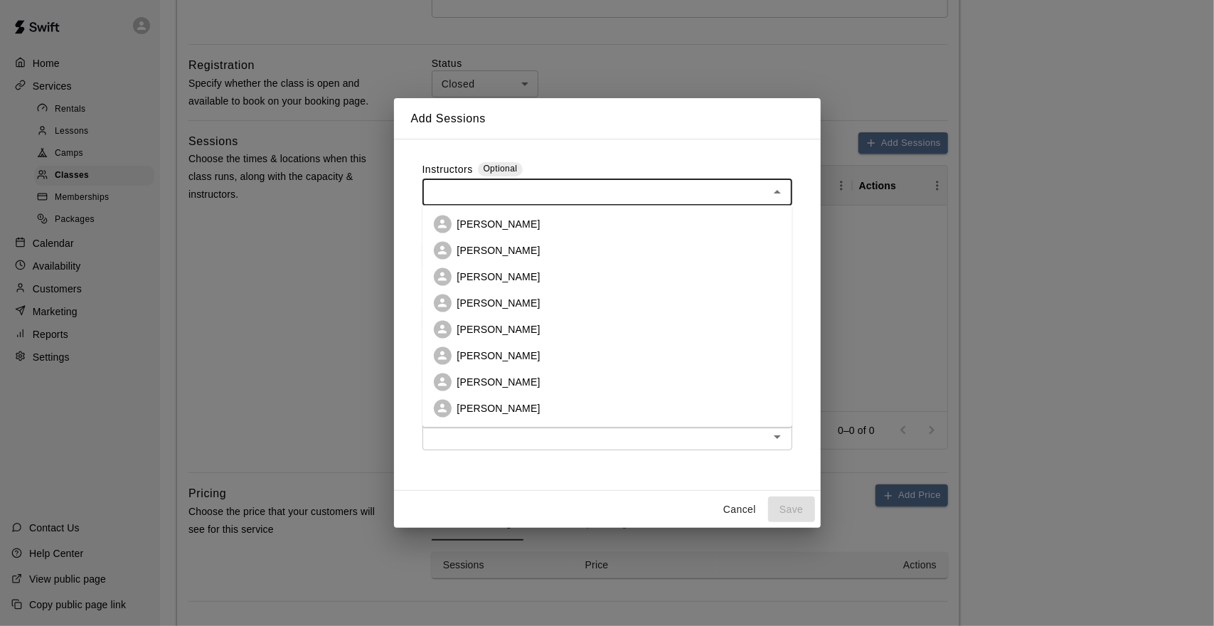
click at [600, 221] on li "[PERSON_NAME]" at bounding box center [608, 224] width 370 height 26
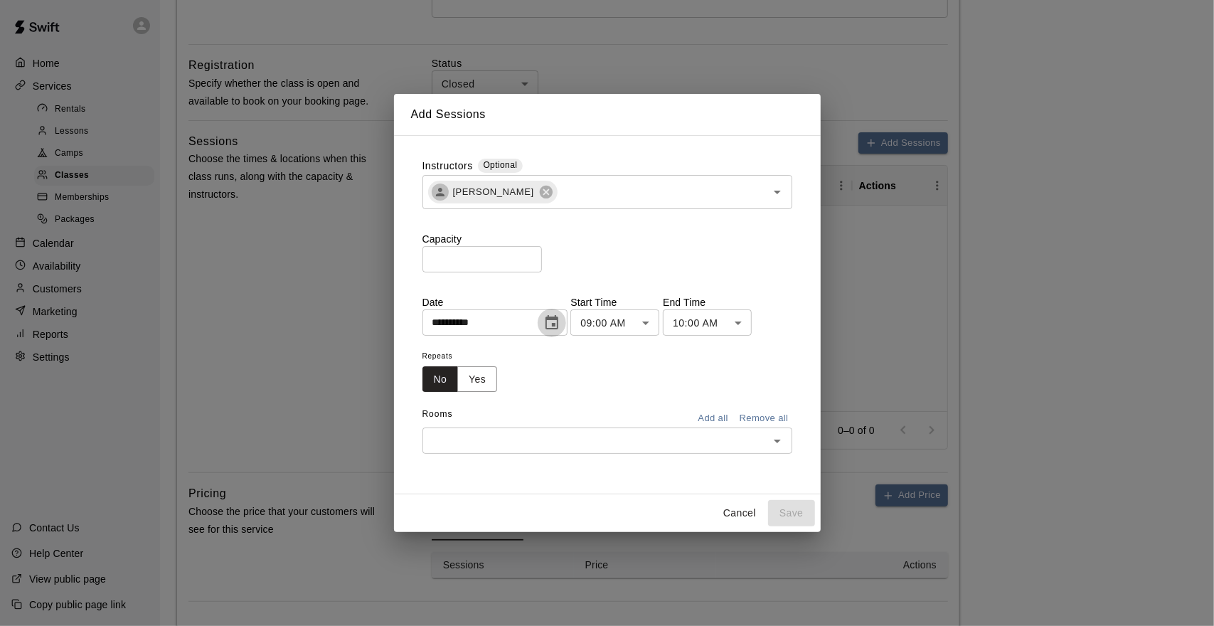
click at [558, 325] on icon "Choose date, selected date is Aug 15, 2025" at bounding box center [552, 322] width 13 height 14
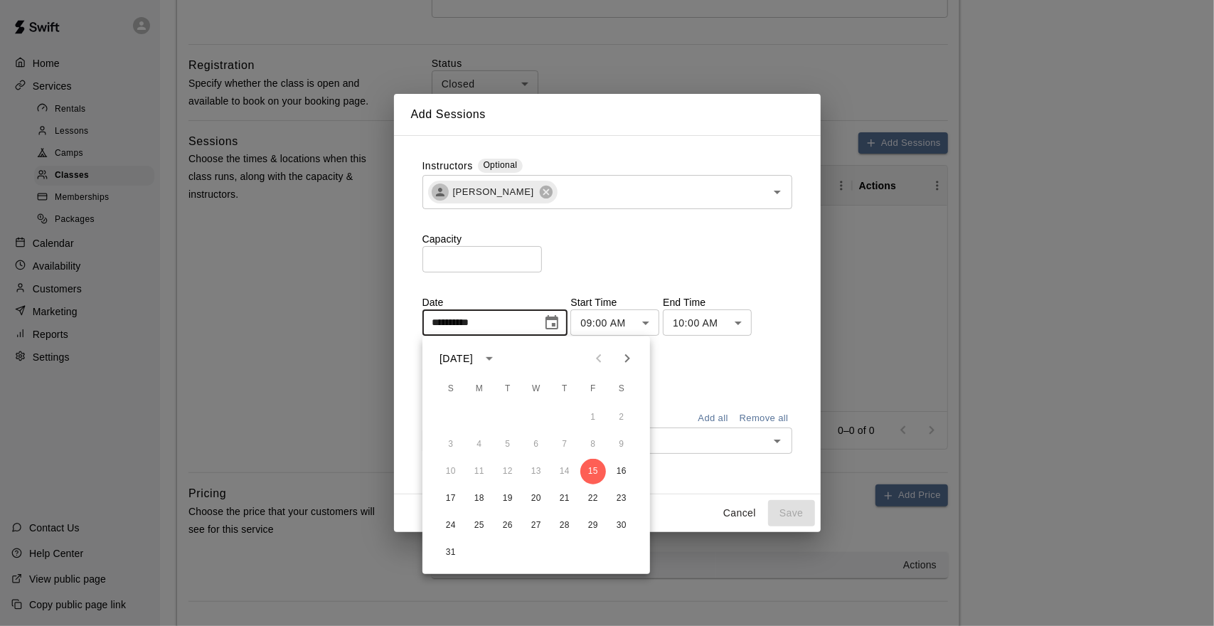
click at [629, 356] on icon "Next month" at bounding box center [627, 358] width 17 height 17
click at [744, 251] on div "Capacity * ​" at bounding box center [608, 252] width 370 height 41
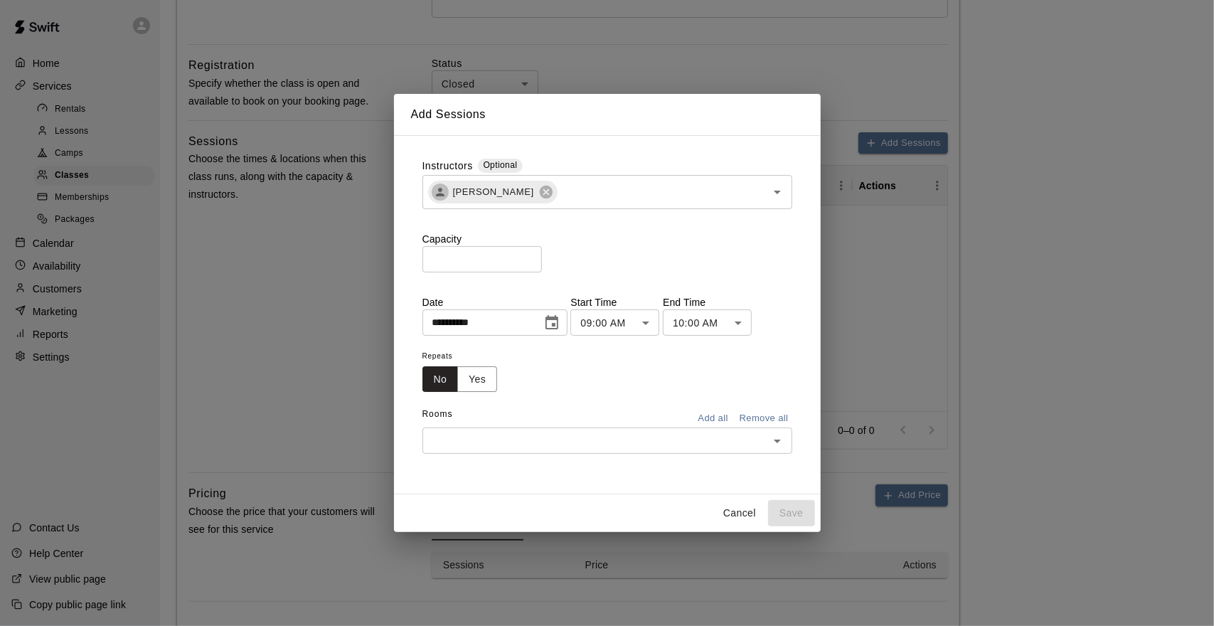
click at [743, 510] on button "Cancel" at bounding box center [740, 513] width 46 height 26
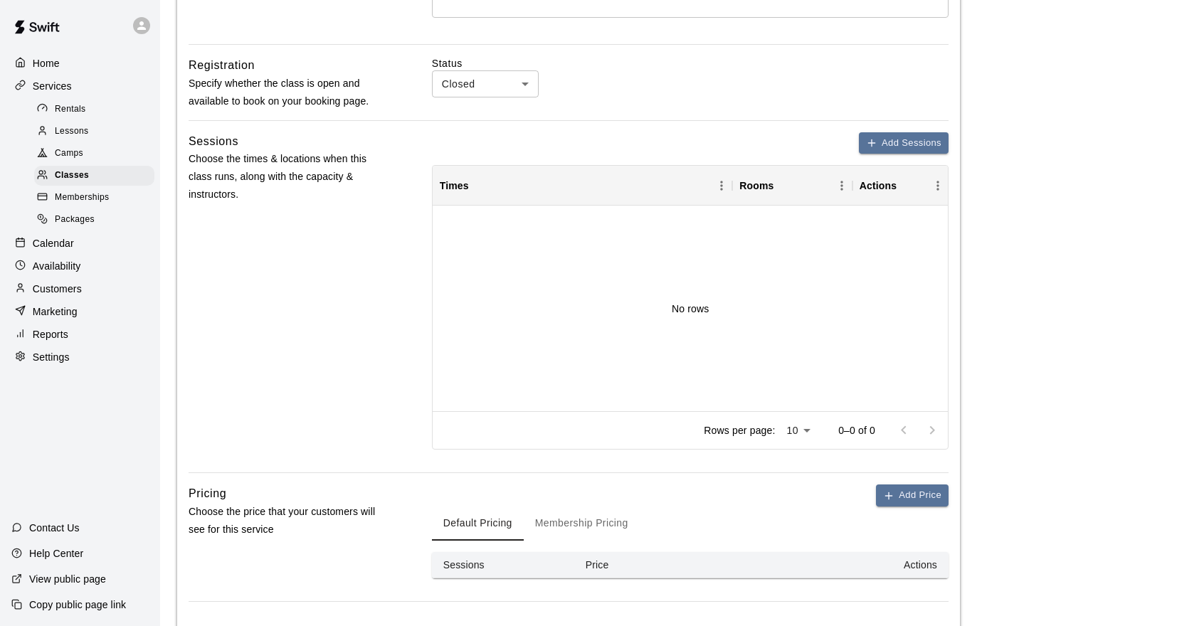
click at [90, 139] on div "Lessons" at bounding box center [94, 132] width 120 height 20
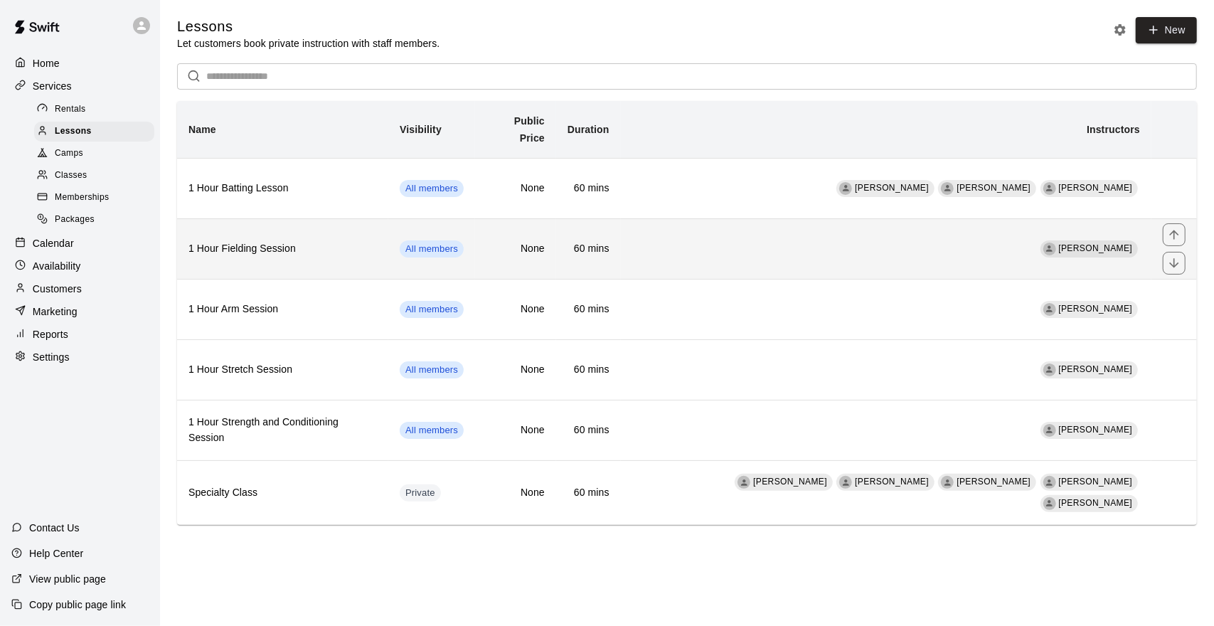
click at [349, 253] on th "1 Hour Fielding Session" at bounding box center [282, 248] width 211 height 60
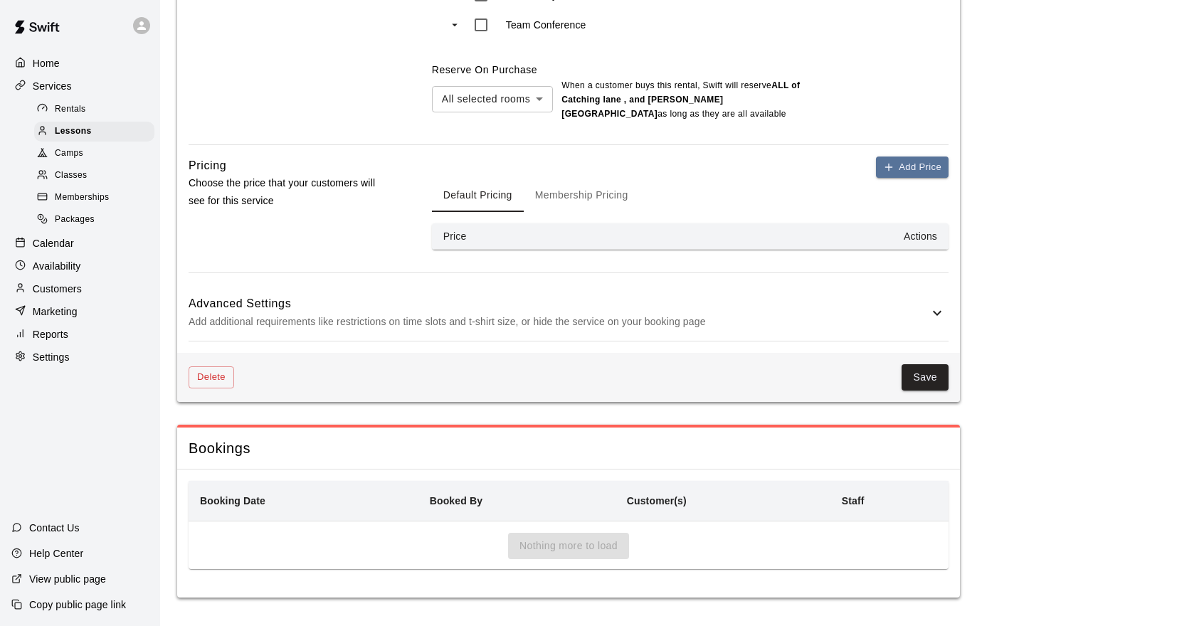
scroll to position [1135, 0]
click at [838, 295] on h6 "Advanced Settings" at bounding box center [559, 304] width 740 height 18
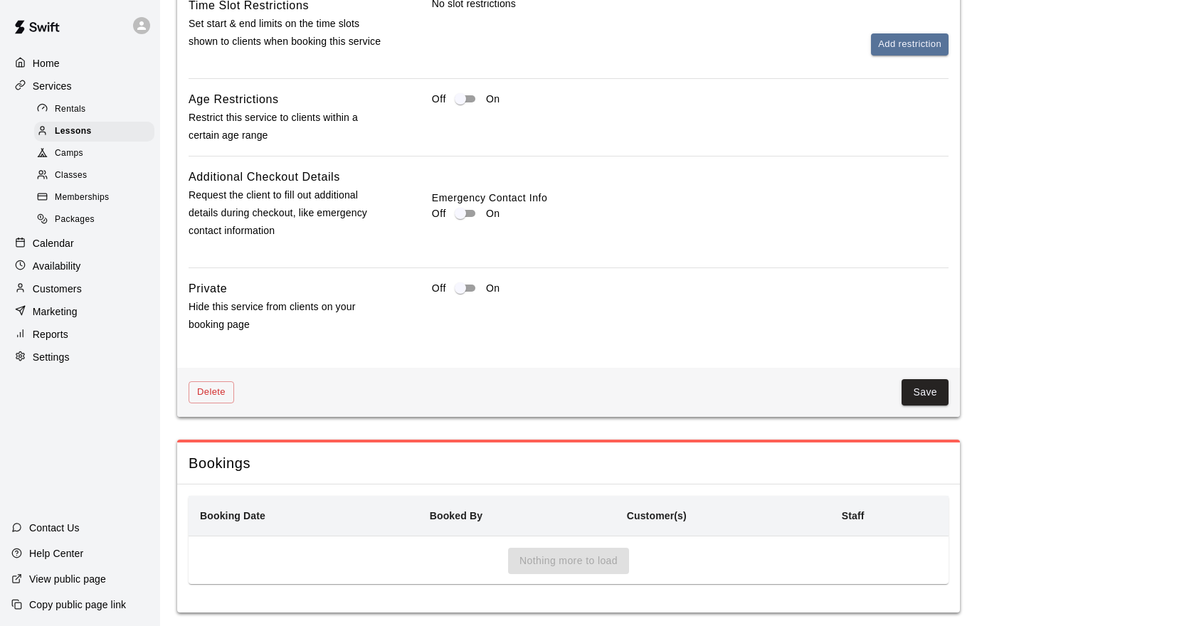
scroll to position [1699, 0]
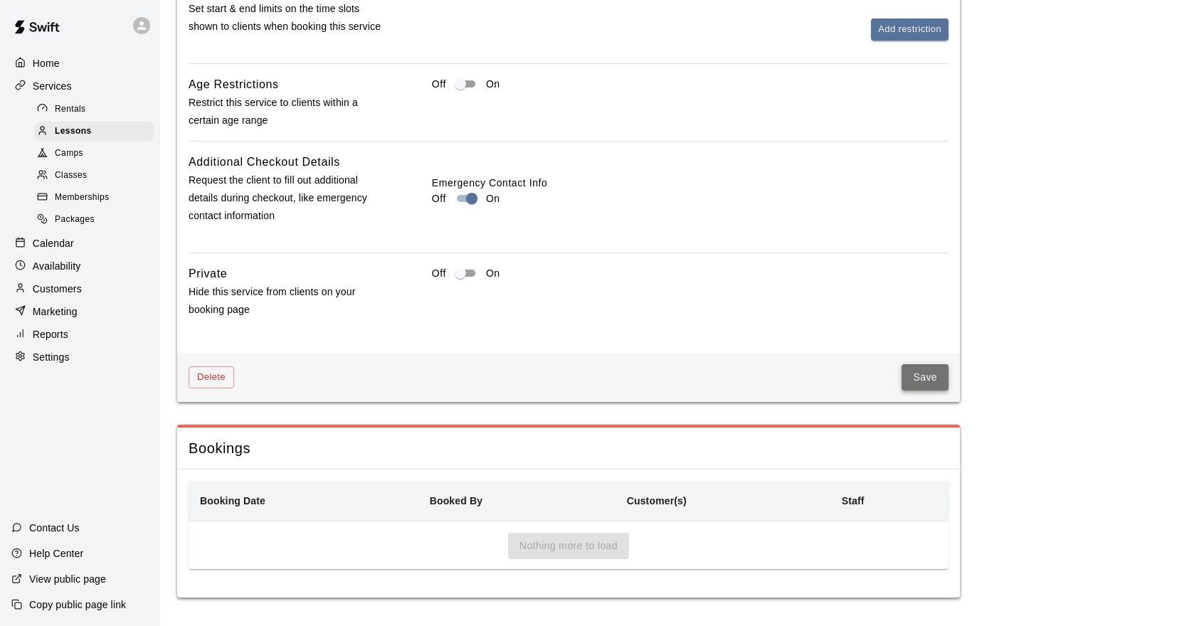
click at [925, 381] on button "Save" at bounding box center [924, 377] width 47 height 26
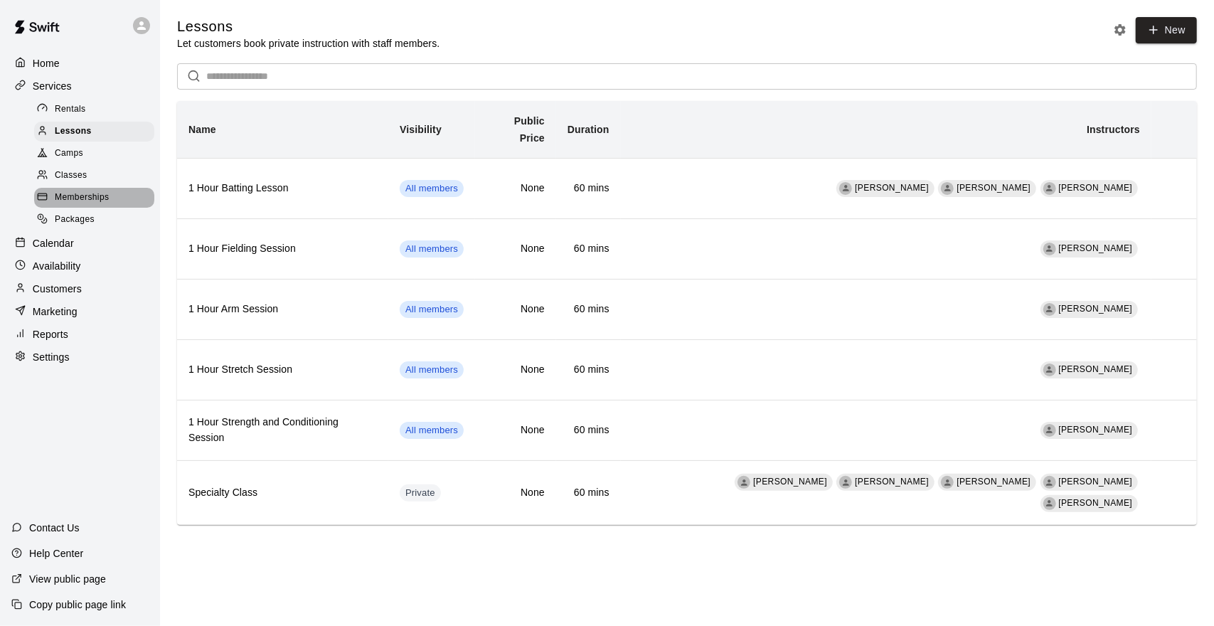
click at [108, 205] on span "Memberships" at bounding box center [82, 198] width 54 height 14
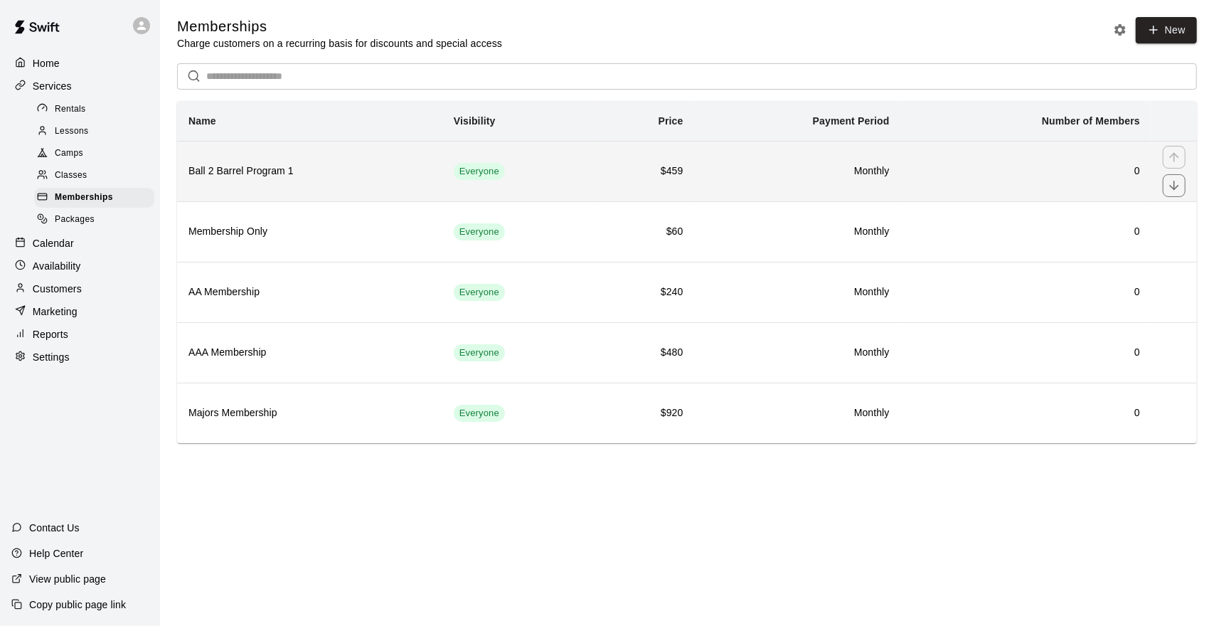
click at [339, 172] on h6 "Ball 2 Barrel Program 1" at bounding box center [310, 172] width 243 height 16
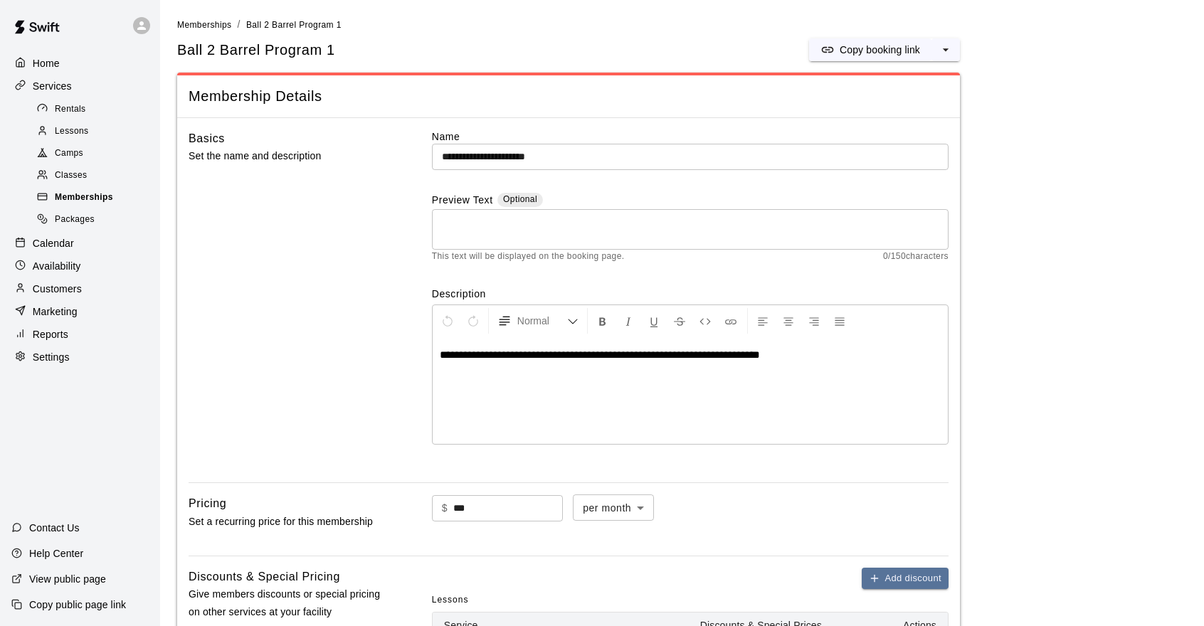
click at [135, 208] on div "Memberships" at bounding box center [94, 198] width 120 height 20
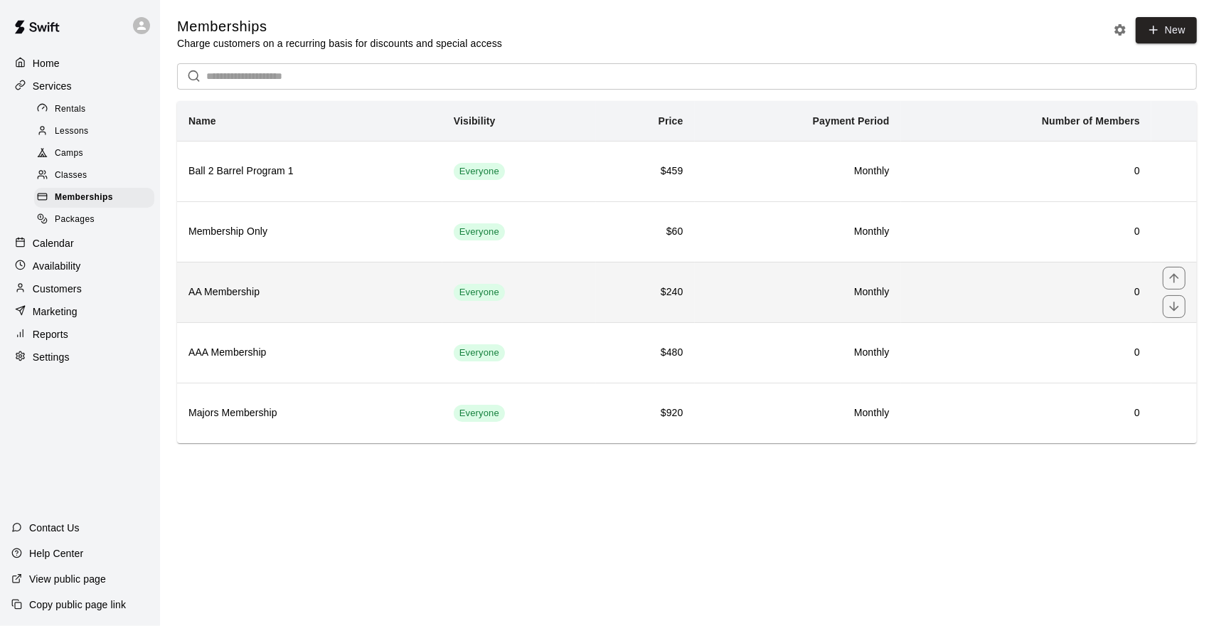
click at [310, 308] on th "AA Membership" at bounding box center [309, 292] width 265 height 60
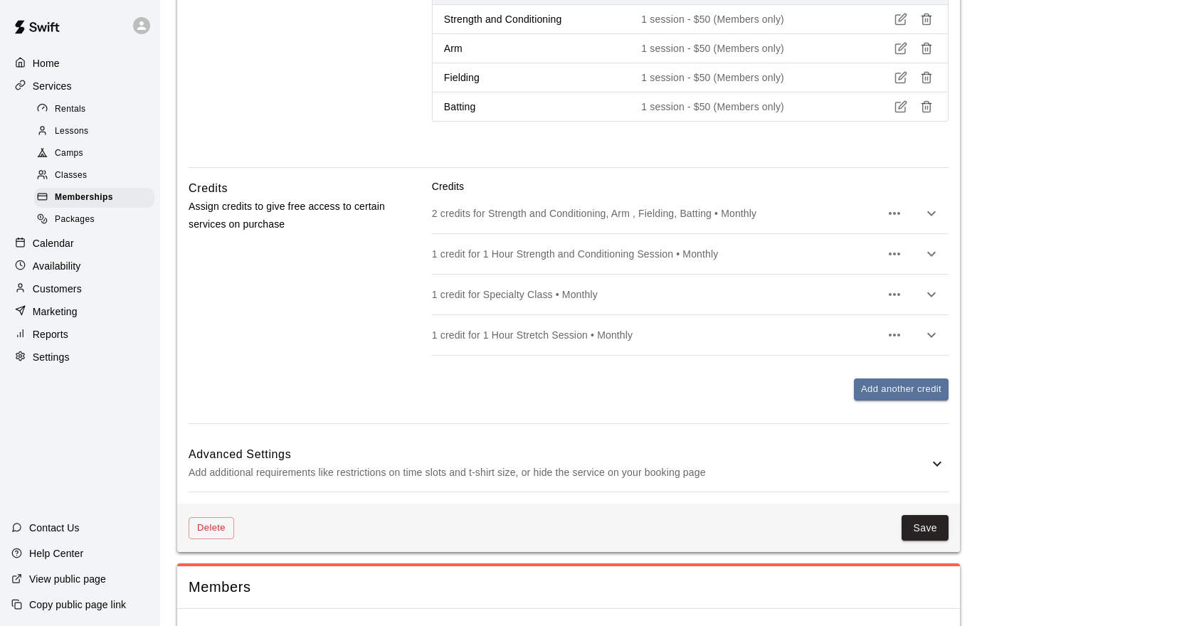
scroll to position [947, 0]
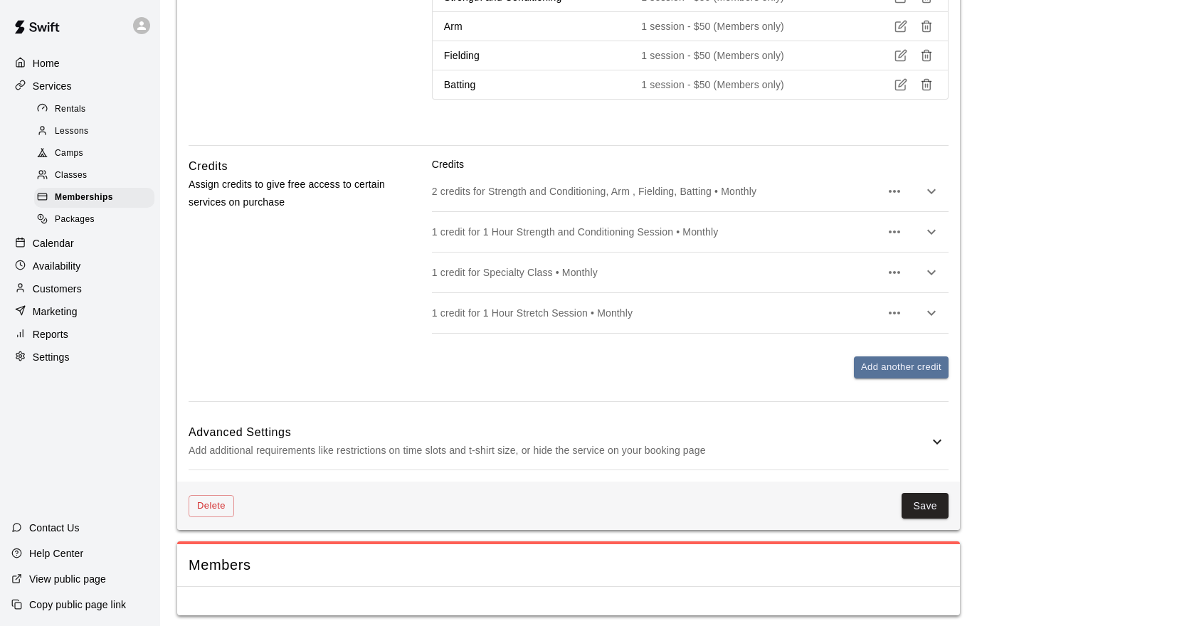
click at [810, 179] on div "2 credits for Strength and Conditioning, Arm , Fielding, Batting • Monthly" at bounding box center [690, 191] width 516 height 40
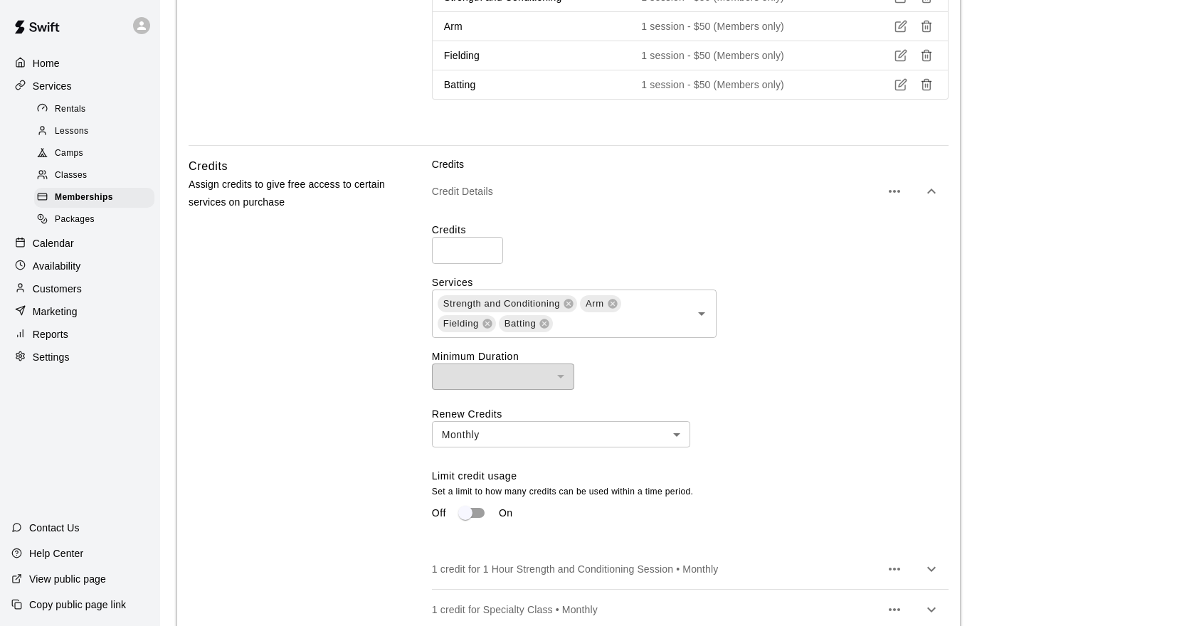
scroll to position [1160, 0]
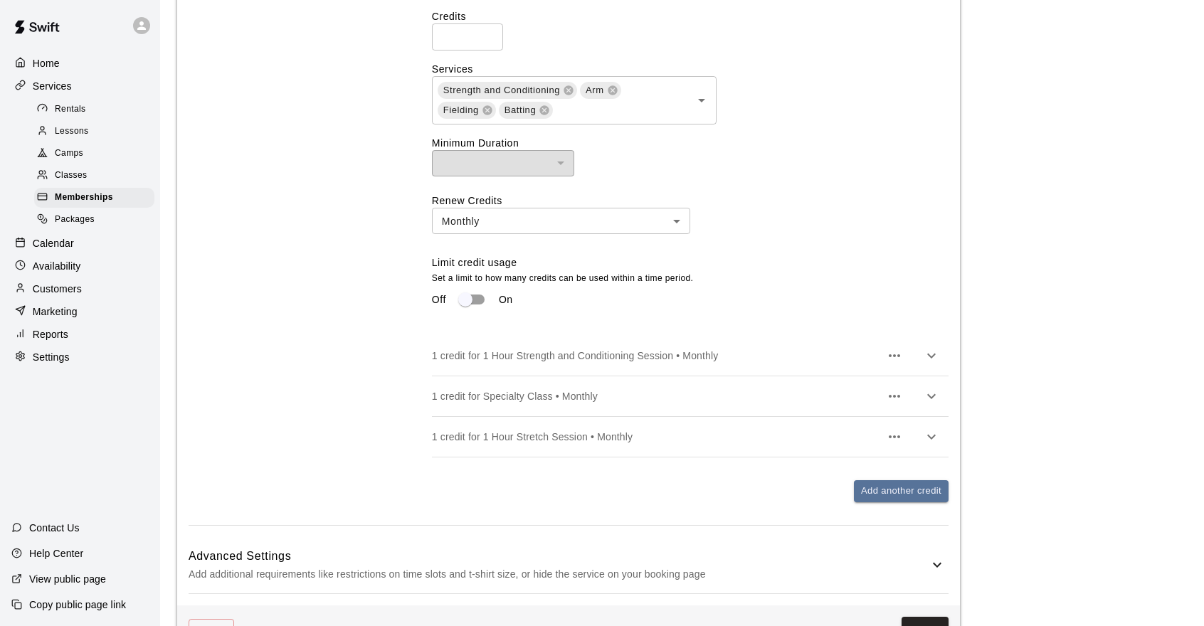
click at [710, 356] on p "1 credit for 1 Hour Strength and Conditioning Session • Monthly" at bounding box center [656, 356] width 448 height 14
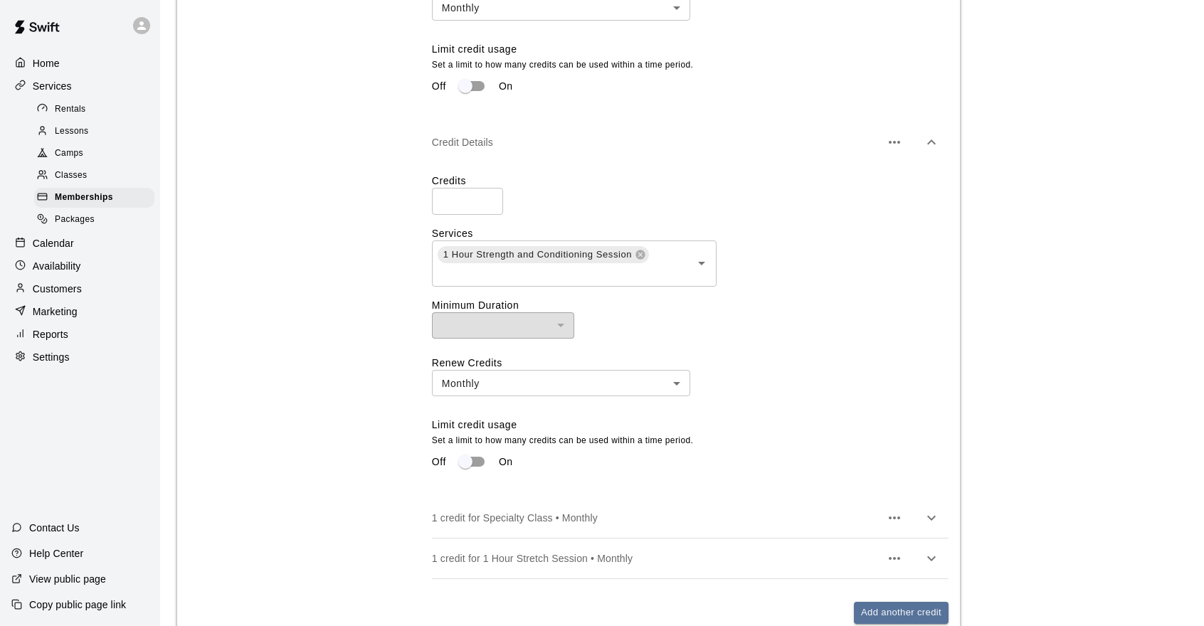
scroll to position [1587, 0]
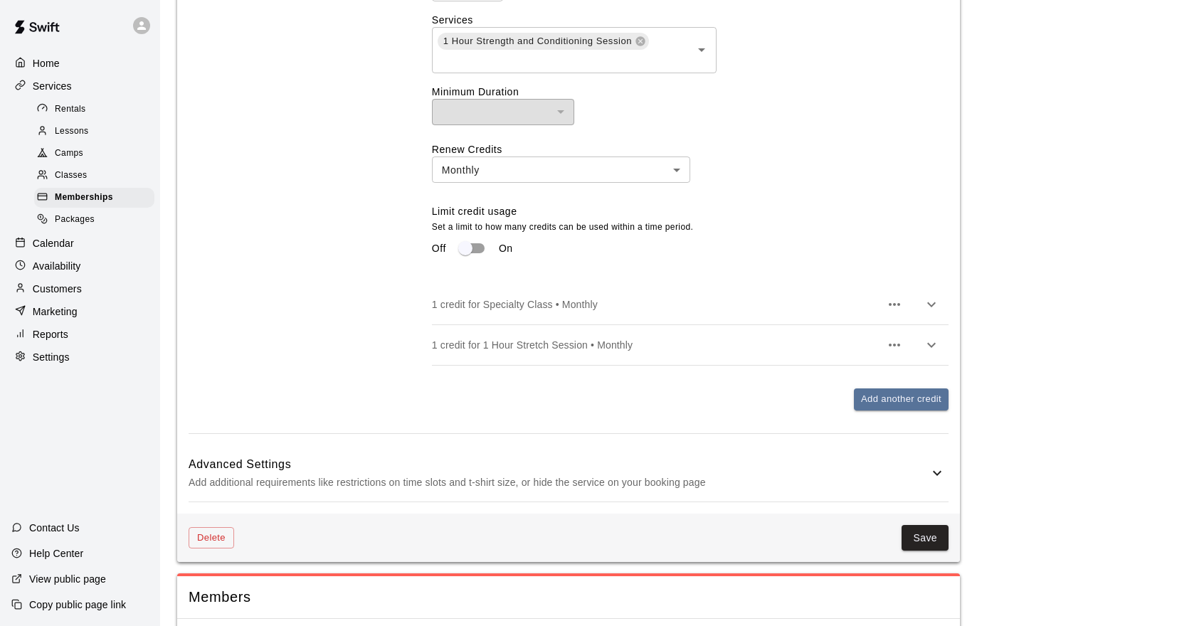
click at [575, 315] on div "1 credit for Specialty Class • Monthly" at bounding box center [690, 305] width 516 height 40
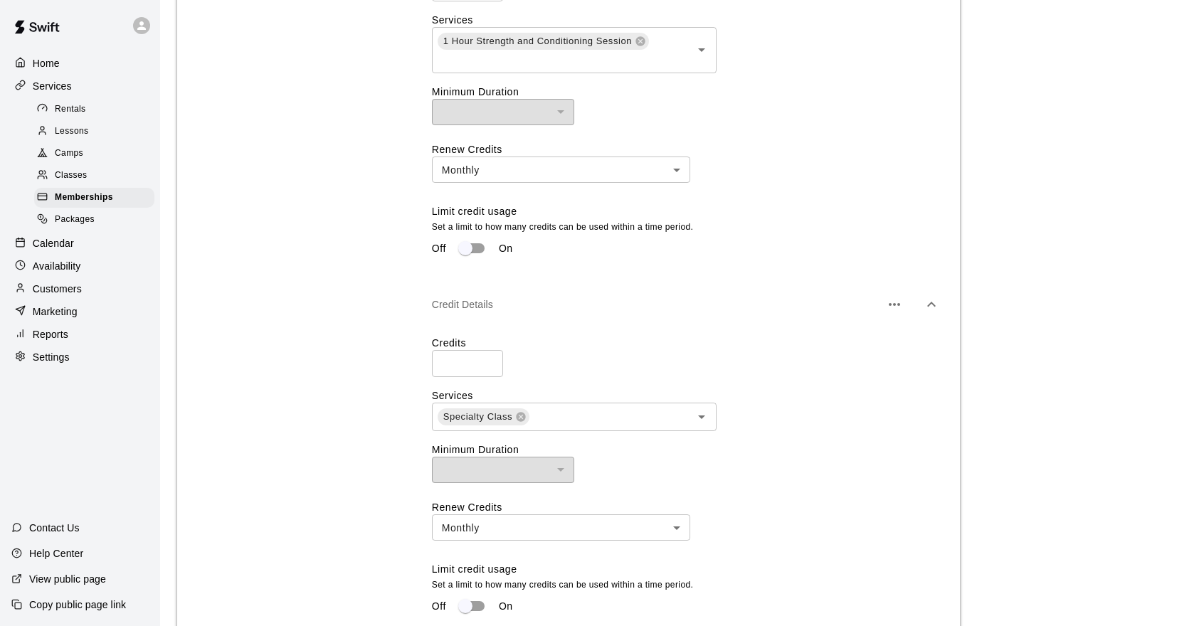
scroll to position [1801, 0]
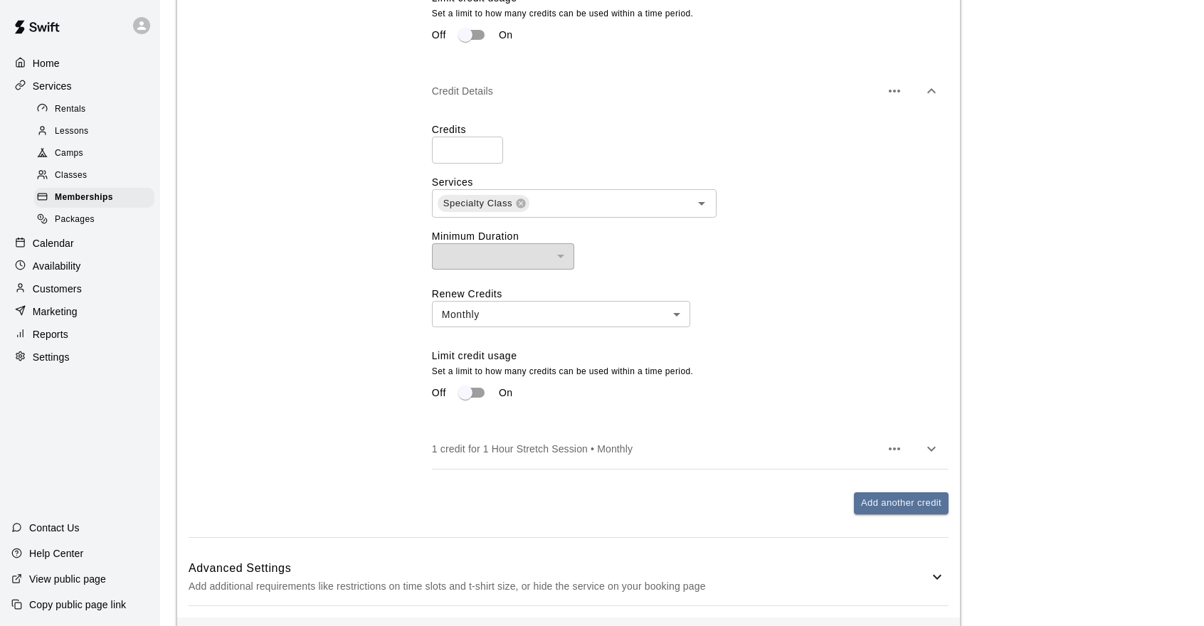
click at [611, 452] on p "1 credit for 1 Hour Stretch Session • Monthly" at bounding box center [656, 449] width 448 height 14
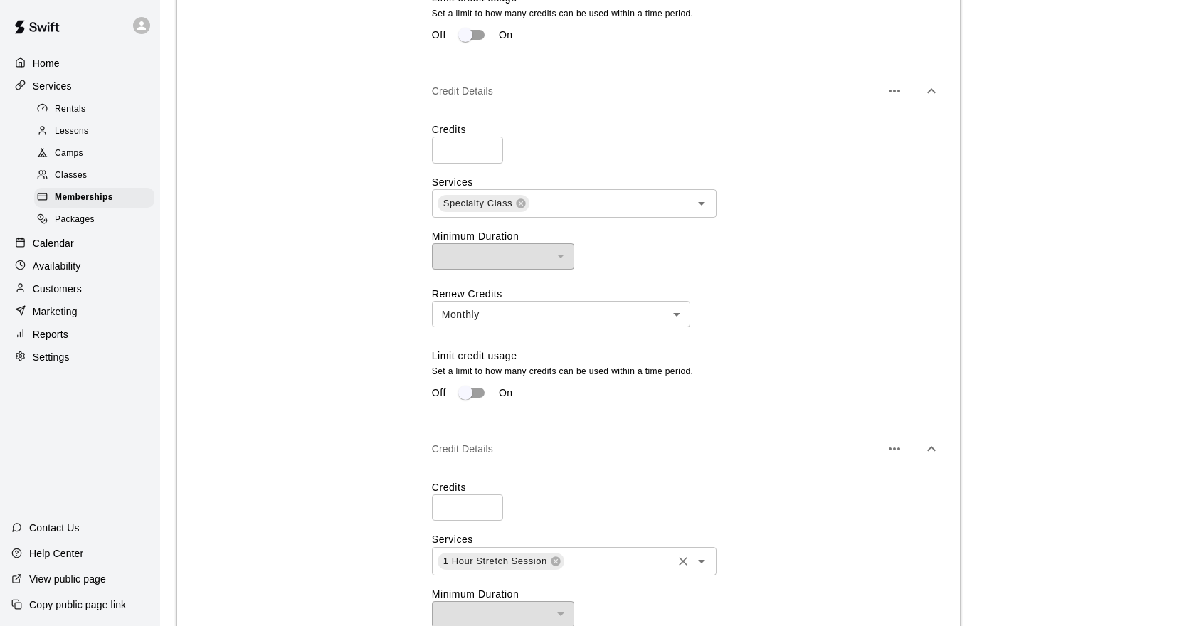
scroll to position [2014, 0]
